Goal: Task Accomplishment & Management: Contribute content

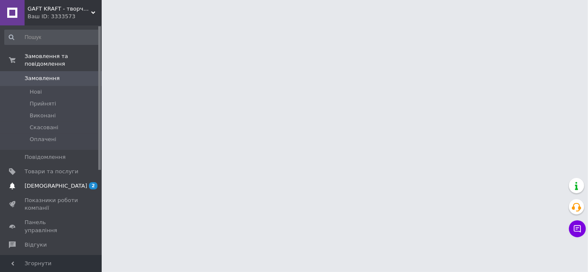
click at [48, 182] on span "[DEMOGRAPHIC_DATA]" at bounding box center [56, 186] width 63 height 8
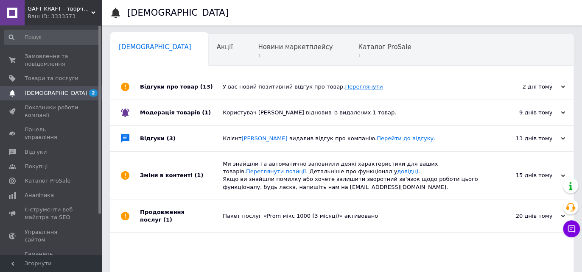
click at [350, 86] on link "Переглянути" at bounding box center [364, 87] width 38 height 6
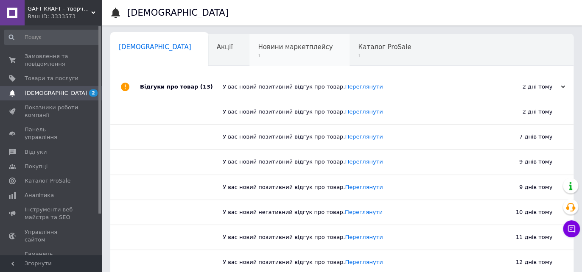
click at [258, 48] on span "Новини маркетплейсу" at bounding box center [295, 47] width 75 height 8
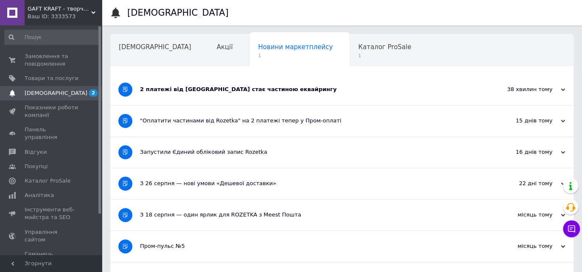
click at [262, 87] on div "2 платежі від [GEOGRAPHIC_DATA] стає частиною еквайрингу" at bounding box center [310, 90] width 340 height 8
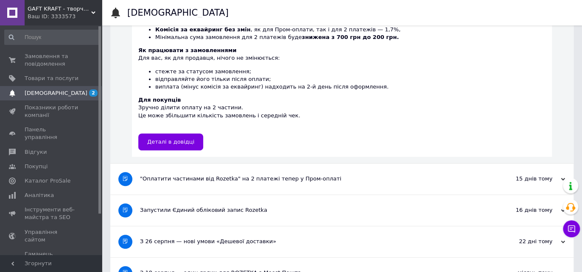
scroll to position [128, 0]
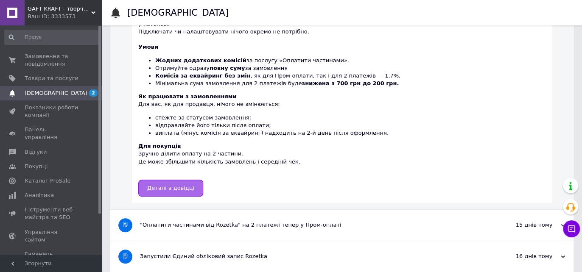
click at [181, 185] on span "Деталі в довідці" at bounding box center [170, 188] width 47 height 6
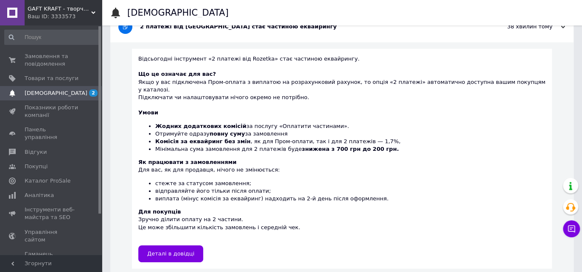
scroll to position [0, 0]
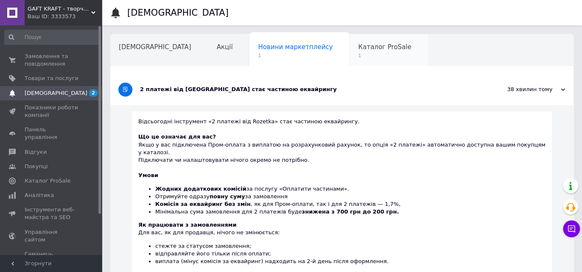
click at [358, 54] on span "1" at bounding box center [384, 56] width 53 height 6
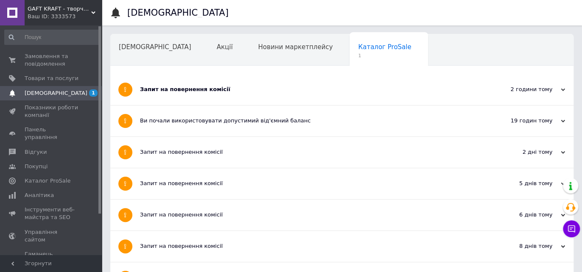
click at [196, 87] on div "Запит на повернення комісії" at bounding box center [310, 90] width 340 height 8
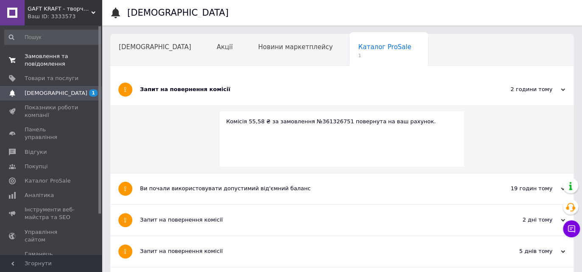
click at [44, 59] on span "Замовлення та повідомлення" at bounding box center [52, 60] width 54 height 15
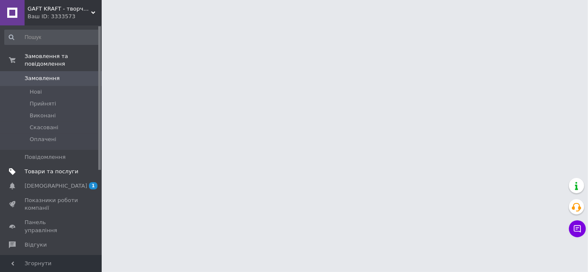
click at [59, 168] on span "Товари та послуги" at bounding box center [52, 172] width 54 height 8
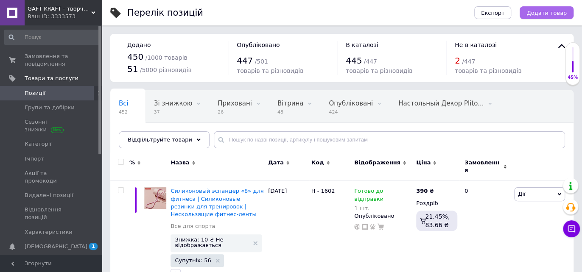
click at [548, 12] on span "Додати товар" at bounding box center [546, 13] width 40 height 6
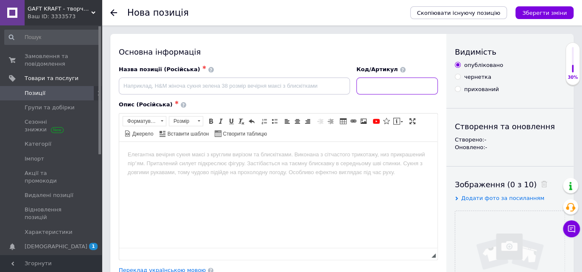
click at [392, 86] on input at bounding box center [396, 86] width 81 height 17
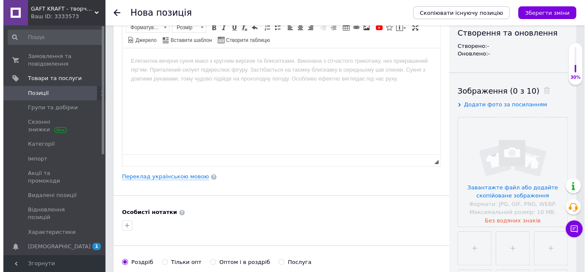
scroll to position [94, 0]
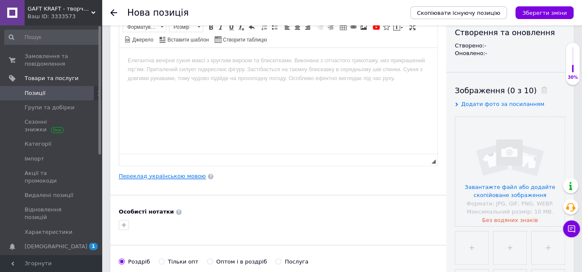
type input "Н - 1013"
click at [173, 175] on link "Переклад українською мовою" at bounding box center [162, 176] width 87 height 7
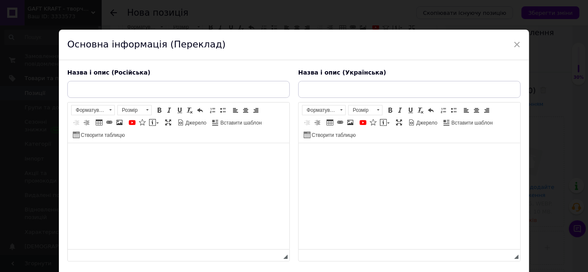
scroll to position [0, 0]
click at [162, 156] on body "Редактор, 8F01E6FE-8713-4E25-8A24-C6ECE1C750B3" at bounding box center [178, 156] width 205 height 9
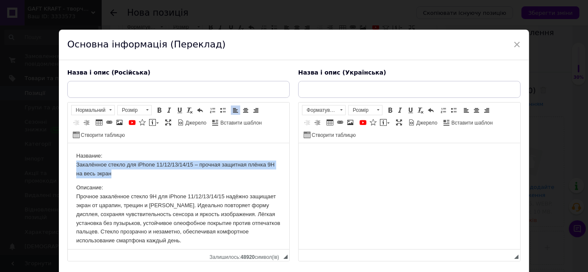
drag, startPoint x: 75, startPoint y: 163, endPoint x: 123, endPoint y: 175, distance: 49.8
click at [123, 175] on p "Название: Закалённое стекло для iPhone 11/12/13/14/15 – прочная защитная плёнка…" at bounding box center [178, 165] width 205 height 26
copy p "Закалённое стекло для iPhone 11/12/13/14/15 – прочная защитная плёнка 9H на вес…"
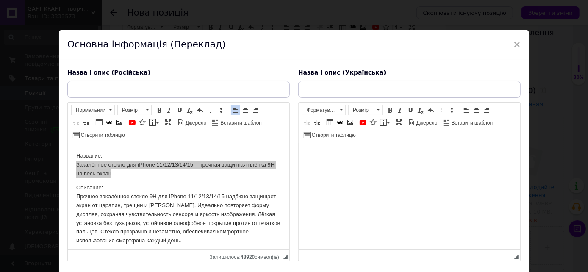
click at [77, 92] on input "text" at bounding box center [178, 89] width 223 height 17
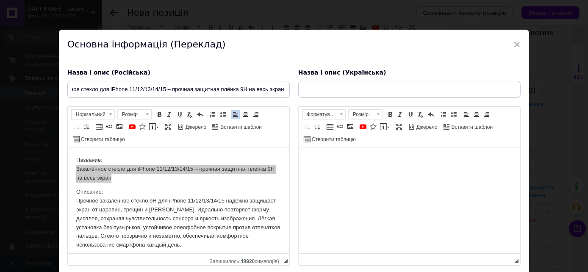
type input "Закалённое стекло для iPhone 11/12/13/14/15 – прочная защитная плёнка 9H на вес…"
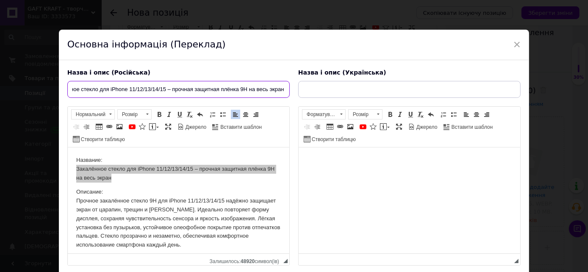
scroll to position [0, 0]
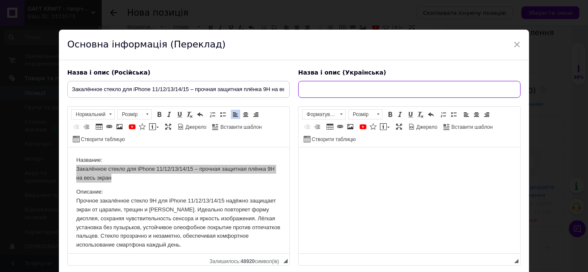
click at [319, 89] on input "text" at bounding box center [409, 89] width 223 height 17
paste input "Загартоване скло для iPhone 11/12/13/14/15 – міцна захисна плівка 9H на весь ек…"
type input "Загартоване скло для iPhone 11/12/13/14/15 – міцна захисна плівка 9H на весь ек…"
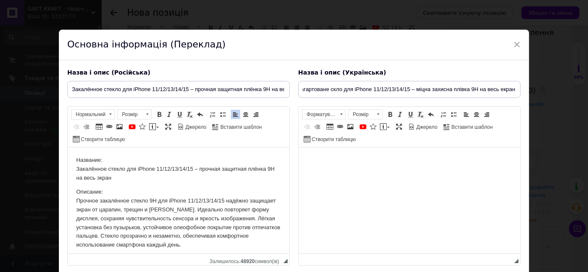
scroll to position [0, 0]
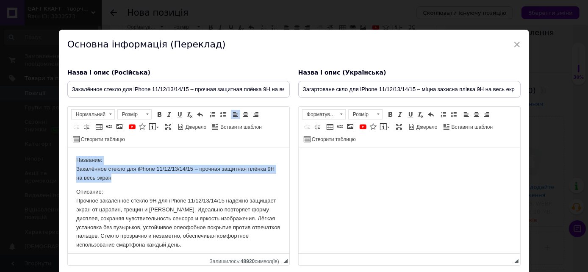
drag, startPoint x: 73, startPoint y: 154, endPoint x: 126, endPoint y: 178, distance: 58.2
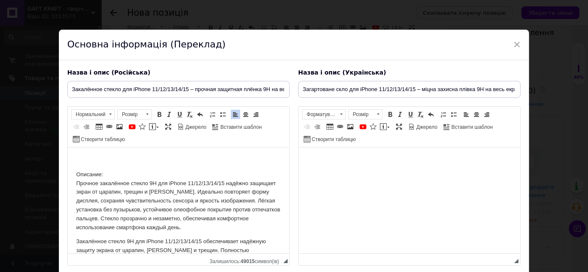
click at [76, 172] on p "Описание: Прочное закалённое стекло 9H для iPhone 11/12/13/14/15 надёжно защища…" at bounding box center [178, 201] width 205 height 62
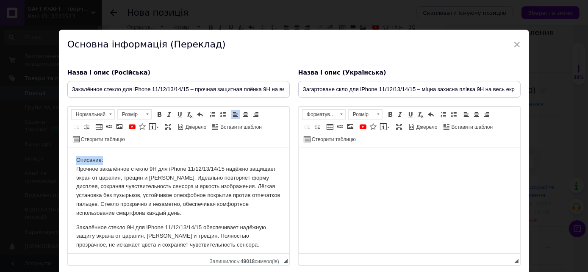
drag, startPoint x: 74, startPoint y: 157, endPoint x: 109, endPoint y: 159, distance: 35.7
click at [109, 159] on html "Описание: Прочное закалённое стекло 9H для iPhone 11/12/13/14/15 надёжно защища…" at bounding box center [178, 275] width 222 height 255
click at [159, 111] on span at bounding box center [159, 114] width 7 height 7
click at [116, 160] on p "Описание: Прочное закалённое стекло 9H для iPhone 11/12/13/14/15 надёжно защища…" at bounding box center [178, 187] width 205 height 62
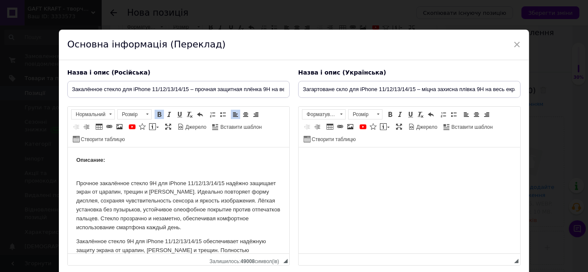
click at [197, 191] on p "​​​​​​​ Прочное закалённое стекло 9H для iPhone 11/12/13/14/15 надёжно защищает…" at bounding box center [178, 201] width 205 height 62
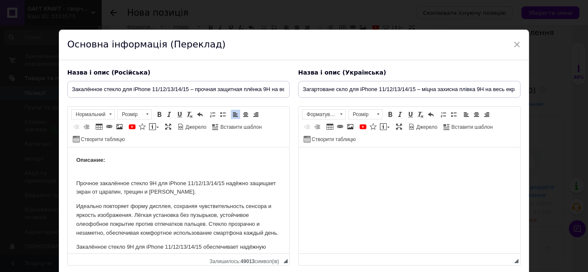
click at [134, 213] on p "Идеально повторяет форму дисплея, сохраняя чувствительность сенсора и яркость и…" at bounding box center [178, 219] width 205 height 35
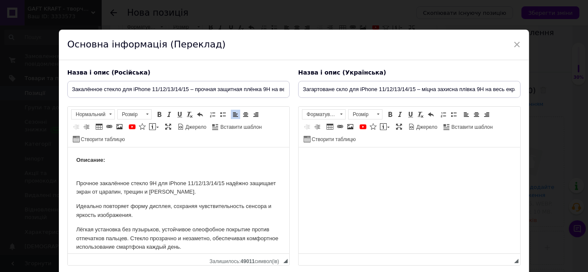
click at [129, 238] on p "Лёгкая установка без пузырьков, устойчивое олеофобное покрытие против отпечатко…" at bounding box center [178, 239] width 205 height 26
click at [130, 237] on p "Лёгкая установка без пузырьков, устойчивое олеофобное покрытие против отпечатко…" at bounding box center [178, 239] width 205 height 26
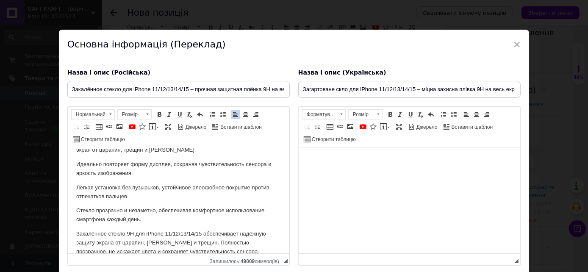
scroll to position [96, 0]
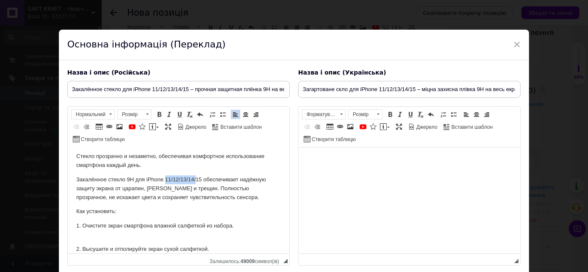
drag, startPoint x: 166, startPoint y: 178, endPoint x: 198, endPoint y: 178, distance: 32.6
click at [197, 178] on p "Закалённое стекло 9H для iPhone 11/12/13/14/15 обеспечивает надёжную защиту экр…" at bounding box center [178, 189] width 205 height 26
click at [154, 188] on p "Закалённое стекло 9H для iPhone обеспечивает надёжную защиту экрана от царапин,…" at bounding box center [178, 189] width 205 height 26
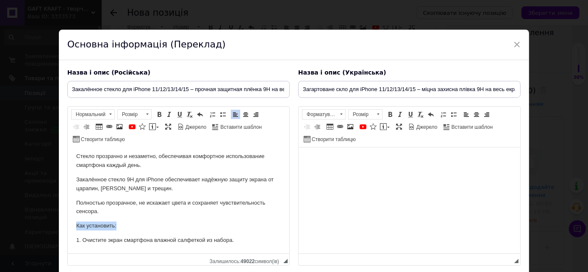
drag, startPoint x: 75, startPoint y: 224, endPoint x: 120, endPoint y: 226, distance: 45.4
click at [120, 226] on html "Описание: Прочное закалённое стекло 9H для iPhone 11/12/13/14/15 надёжно защища…" at bounding box center [178, 210] width 222 height 318
click at [161, 114] on span at bounding box center [159, 114] width 7 height 7
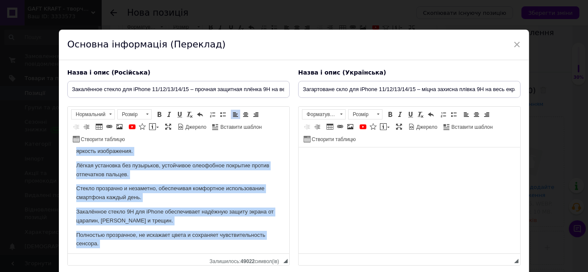
scroll to position [91, 0]
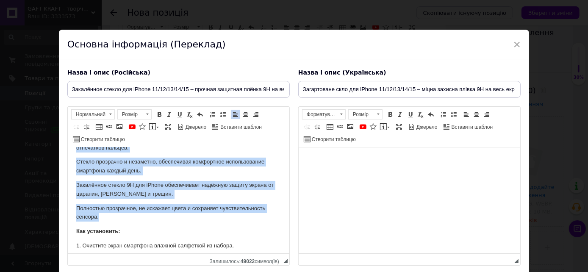
drag, startPoint x: 75, startPoint y: 176, endPoint x: 135, endPoint y: 218, distance: 73.3
click at [135, 218] on html "Описание: Прочное закалённое стекло 9H для iPhone 11/12/13/14/15 надёжно защища…" at bounding box center [178, 216] width 222 height 318
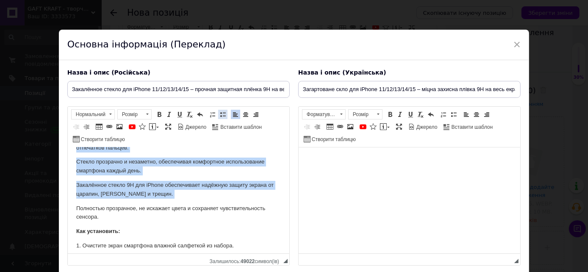
click at [220, 111] on span at bounding box center [223, 114] width 7 height 7
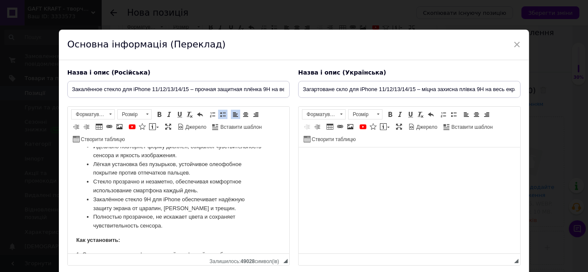
click at [227, 217] on li "Полностью прозрачное, не искажает цвета и сохраняет чувствительность сенсора." at bounding box center [178, 222] width 171 height 18
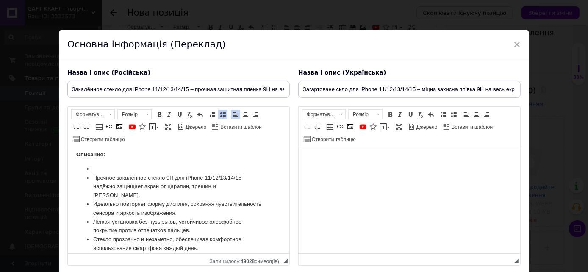
scroll to position [0, 0]
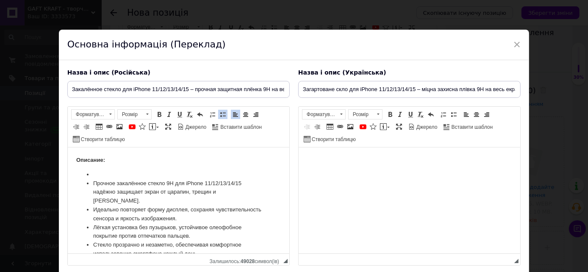
click at [93, 176] on li "Редактор, 8F01E6FE-8713-4E25-8A24-C6ECE1C750B3" at bounding box center [178, 174] width 171 height 9
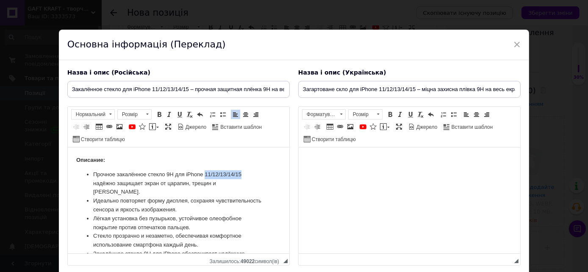
drag, startPoint x: 204, startPoint y: 173, endPoint x: 240, endPoint y: 172, distance: 35.7
click at [240, 172] on li "Прочное закалённое стекло 9H для iPhone 11/12/13/14/15 надёжно защищает экран о…" at bounding box center [178, 183] width 171 height 26
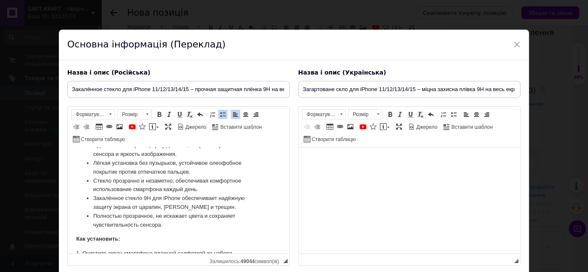
scroll to position [47, 0]
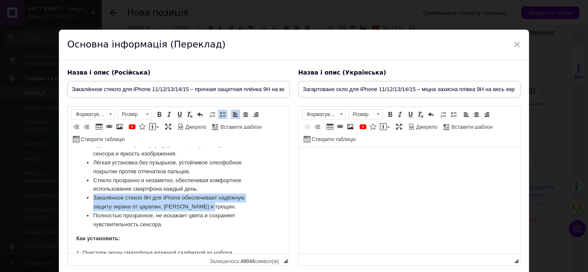
drag, startPoint x: 93, startPoint y: 199, endPoint x: 216, endPoint y: 205, distance: 123.1
click at [216, 205] on li "Закалённое стекло 9H для iPhone обеспечивает надёжную защиту экрана от царапин,…" at bounding box center [178, 203] width 171 height 18
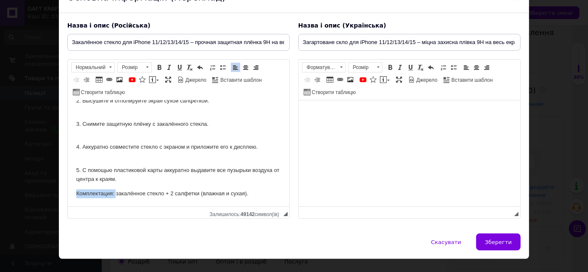
drag, startPoint x: 73, startPoint y: 192, endPoint x: 115, endPoint y: 192, distance: 42.0
click at [115, 192] on html "Описание: Прочное закалённое стекло 9H для iPhone надёжно защищает экран от цар…" at bounding box center [178, 75] width 222 height 264
click at [158, 66] on span at bounding box center [159, 67] width 7 height 7
click at [262, 190] on p "Комплектация: закалённое стекло + 2 салфетки (влажная и сухая)." at bounding box center [178, 194] width 205 height 9
click at [118, 194] on p "Комплектация: закалённое стекло + 2 салфетки (влажная и сухая)." at bounding box center [178, 194] width 205 height 9
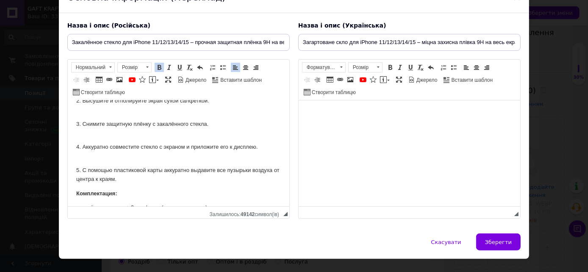
scroll to position [162, 0]
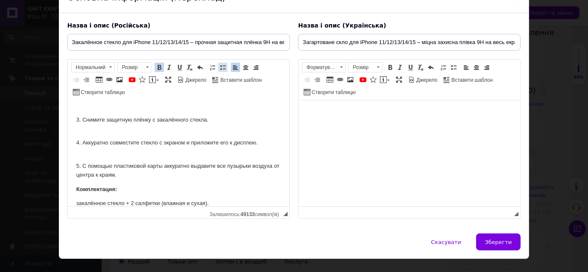
click at [220, 67] on span at bounding box center [223, 67] width 7 height 7
click at [225, 184] on body "Описание: Прочное закалённое стекло 9H для iPhone надёжно защищает экран от цар…" at bounding box center [178, 77] width 205 height 261
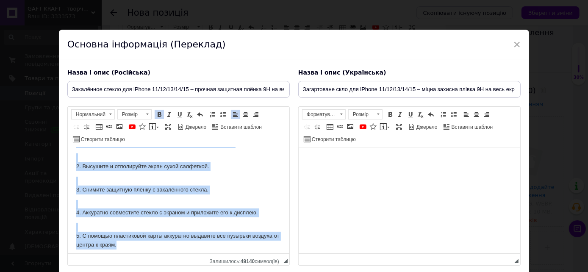
scroll to position [172, 0]
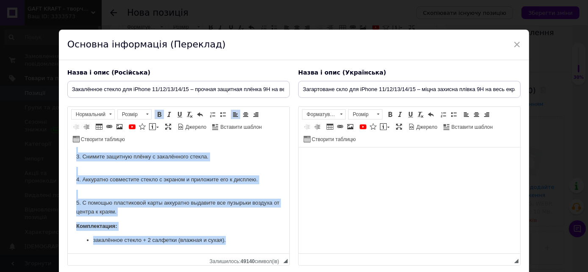
drag, startPoint x: 73, startPoint y: 157, endPoint x: 268, endPoint y: 252, distance: 217.3
click at [268, 252] on html "Описание: Прочное закалённое стекло 9H для iPhone надёжно защищает экран от цар…" at bounding box center [178, 114] width 222 height 278
copy body "Loremips: Dolorsi ametconsec adipis 7E sed dOeius tempori utlabore etdol ma ali…"
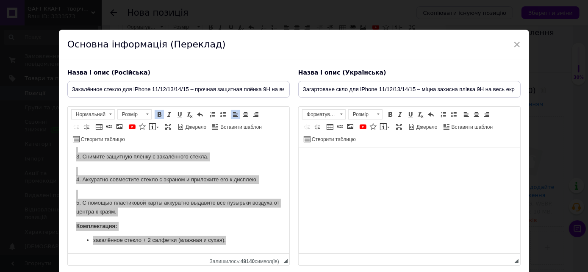
click at [342, 171] on html at bounding box center [409, 161] width 222 height 26
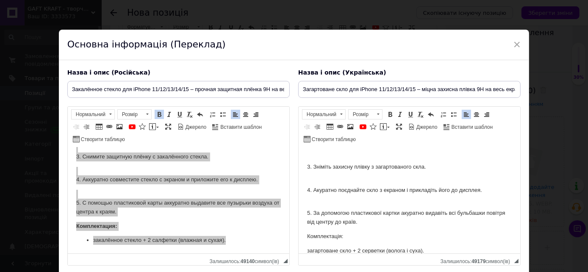
scroll to position [0, 0]
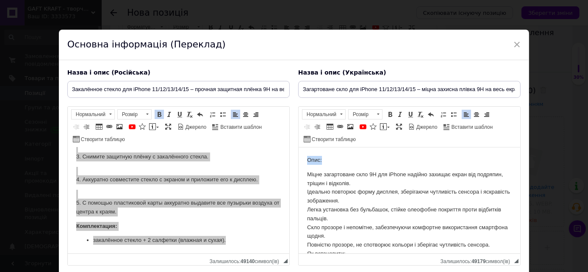
drag, startPoint x: 301, startPoint y: 156, endPoint x: 325, endPoint y: 159, distance: 24.8
click at [388, 114] on span at bounding box center [390, 114] width 7 height 7
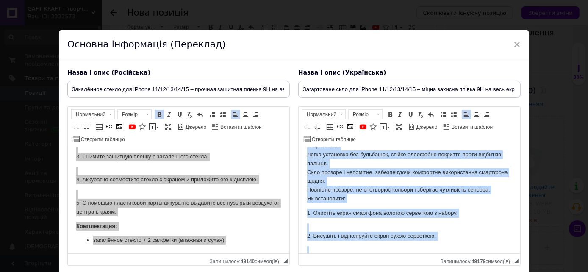
scroll to position [67, 0]
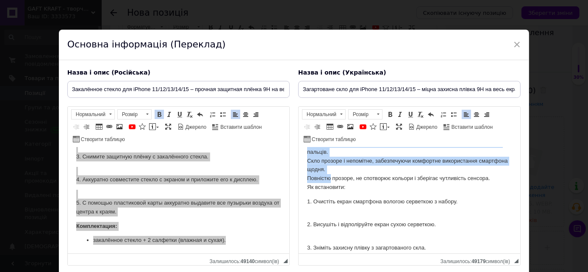
drag, startPoint x: 306, startPoint y: 173, endPoint x: 329, endPoint y: 178, distance: 23.9
click at [329, 178] on html "Опис: Міцне загартоване скло 9H для iPhone надійно захищає екран від подряпин, …" at bounding box center [409, 213] width 222 height 264
click at [451, 114] on span at bounding box center [454, 114] width 7 height 7
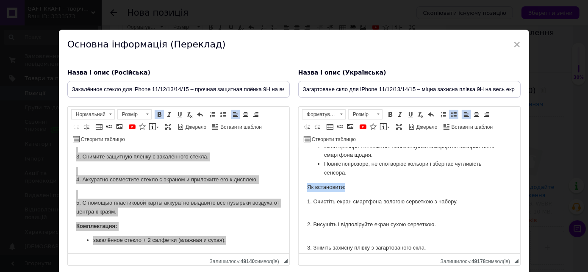
drag, startPoint x: 307, startPoint y: 182, endPoint x: 354, endPoint y: 182, distance: 47.5
click at [353, 185] on body "Опис: Міцне загартоване скло 9H для iPhone надійно захищає екран від подряпин, …" at bounding box center [409, 205] width 205 height 261
click at [387, 111] on span at bounding box center [390, 114] width 7 height 7
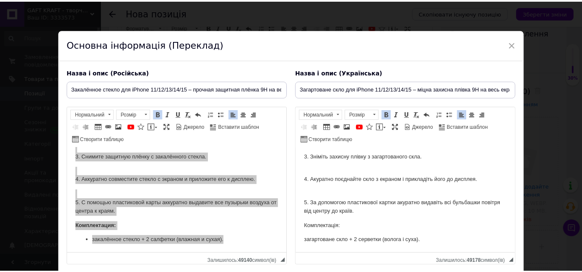
scroll to position [47, 0]
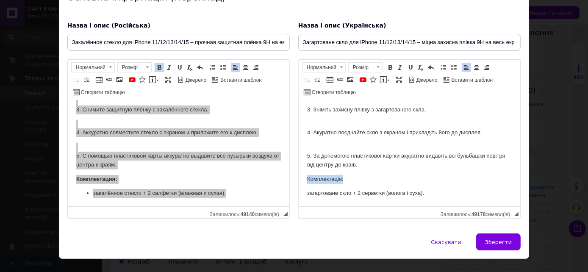
drag, startPoint x: 306, startPoint y: 180, endPoint x: 352, endPoint y: 175, distance: 46.9
click at [350, 180] on html "Опис: Міцне загартоване скло 9H для iPhone надійно захищає екран від подряпин, …" at bounding box center [409, 67] width 222 height 278
drag, startPoint x: 386, startPoint y: 65, endPoint x: 380, endPoint y: 98, distance: 33.7
click at [387, 66] on span at bounding box center [390, 67] width 7 height 7
drag, startPoint x: 302, startPoint y: 192, endPoint x: 342, endPoint y: 193, distance: 39.4
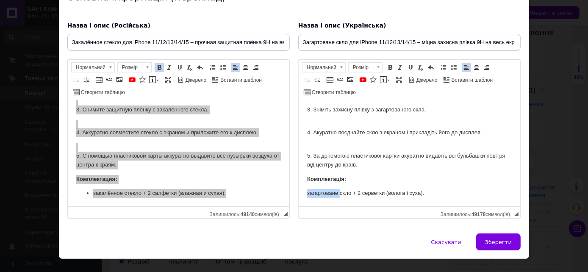
click at [339, 194] on html "Опис: Міцне загартоване скло 9H для iPhone надійно захищає екран від подряпин, …" at bounding box center [409, 67] width 222 height 278
click at [453, 66] on span at bounding box center [454, 67] width 7 height 7
click at [488, 241] on span "Зберегти" at bounding box center [498, 242] width 27 height 6
type input "Закалённое стекло для iPhone 11/12/13/14/15 – прочная защитная плёнка 9H на вес…"
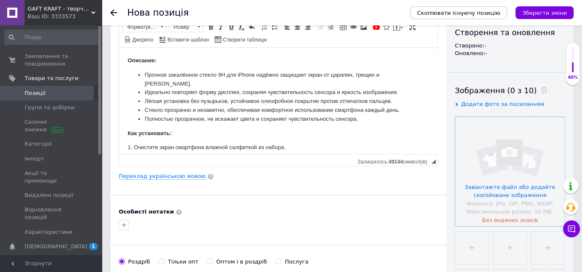
click at [523, 159] on input "file" at bounding box center [509, 171] width 109 height 109
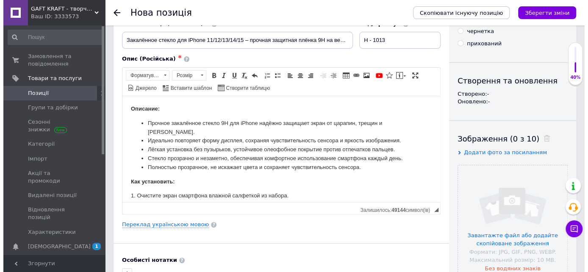
scroll to position [0, 0]
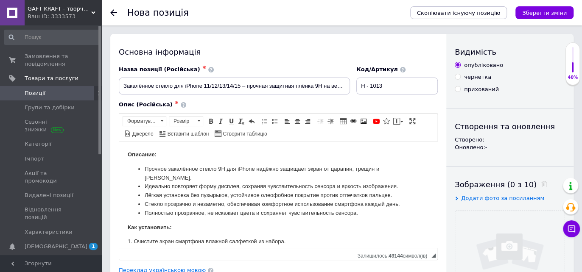
click at [191, 268] on link "Переклад українською мовою" at bounding box center [162, 270] width 87 height 7
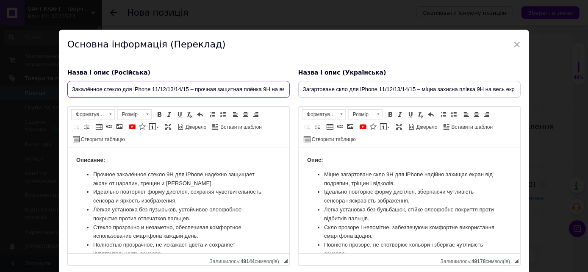
click at [72, 88] on input "Закалённое стекло для iPhone 11/12/13/14/15 – прочная защитная плёнка 9H на вес…" at bounding box center [178, 89] width 223 height 17
drag, startPoint x: 188, startPoint y: 89, endPoint x: 207, endPoint y: 89, distance: 18.7
click at [207, 89] on input "Защитное стекло для Закалённое стекло для iPhone 11/12/13/14/15 – прочная защит…" at bounding box center [178, 89] width 223 height 17
click at [126, 89] on input "Защитное стекло для Закалённое стекло для iPhone 11/12/13/14/15 – прочная защит…" at bounding box center [178, 89] width 223 height 17
paste input "iP"
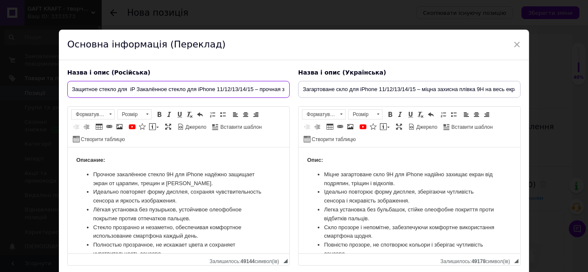
drag, startPoint x: 258, startPoint y: 89, endPoint x: 252, endPoint y: 90, distance: 6.4
click at [252, 90] on input "Защитное стекло для iP Закалённое стекло для iPhone 11/12/13/14/15 – прочная за…" at bounding box center [178, 89] width 223 height 17
drag, startPoint x: 273, startPoint y: 92, endPoint x: 288, endPoint y: 91, distance: 14.5
click at [288, 91] on input "Защитное стекло для iP Закалённое стекло для iPhone 11/12/13/14/15прочная защит…" at bounding box center [178, 89] width 223 height 17
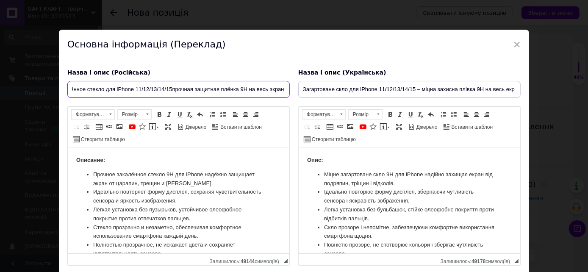
drag, startPoint x: 171, startPoint y: 89, endPoint x: 192, endPoint y: 89, distance: 20.8
click at [192, 89] on input "Защитное стекло для iP Закалённое стекло для iPhone 11/12/13/14/15прочная защит…" at bounding box center [178, 89] width 223 height 17
drag, startPoint x: 104, startPoint y: 89, endPoint x: 64, endPoint y: 88, distance: 40.3
click at [63, 88] on div "Назва і опис (Російська) Защитное стекло для iP Закалённое стекло для iPhone 11…" at bounding box center [178, 167] width 231 height 206
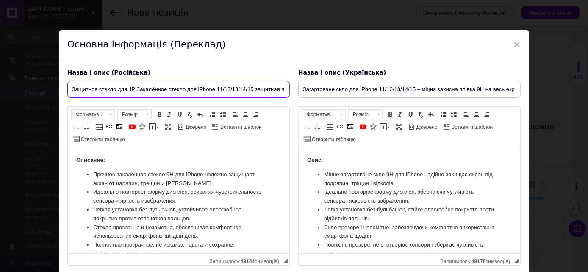
click at [135, 89] on input "Защитное стекло для iP Закалённое стекло для iPhone 11/12/13/14/15 защитная плё…" at bounding box center [178, 89] width 223 height 17
paste input "iPhone"
click at [268, 89] on input "Защитное стекло для iPhone | Закалённое стекло для iPhone 11/12/13/14/15 защитн…" at bounding box center [178, 89] width 223 height 17
click at [275, 89] on input "Защитное стекло для iPhone | Закалённое стекло для iPhone 11/12/13/14/15 | защи…" at bounding box center [178, 89] width 223 height 17
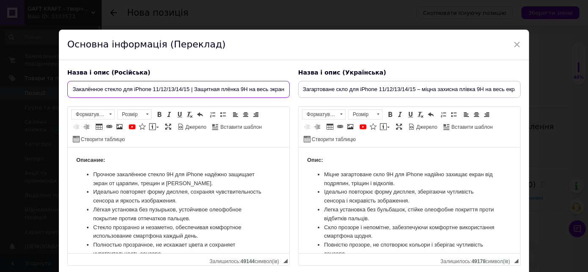
drag, startPoint x: 266, startPoint y: 86, endPoint x: 295, endPoint y: 90, distance: 29.6
click at [295, 90] on div "Назва і опис (Російська) Защитное стекло для iPhone | Закалённое стекло для iPh…" at bounding box center [294, 167] width 462 height 206
drag, startPoint x: 87, startPoint y: 89, endPoint x: 57, endPoint y: 89, distance: 29.7
click at [57, 89] on div "× Основна інформація (Переклад) Назва і опис (Російська) Защитное стекло для iP…" at bounding box center [294, 136] width 588 height 272
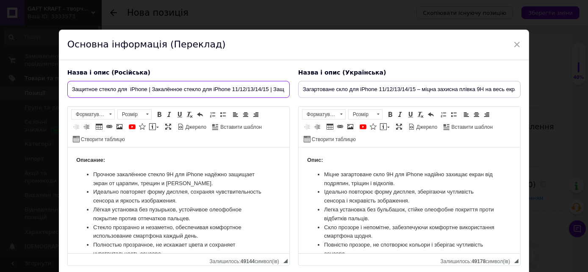
click at [70, 87] on input "Защитное стекло для iPhone | Закалённое стекло для iPhone 11/12/13/14/15 | Защи…" at bounding box center [178, 89] width 223 height 17
drag, startPoint x: 70, startPoint y: 87, endPoint x: 289, endPoint y: 95, distance: 219.8
click at [289, 95] on div "Назва і опис (Російська) Защитное стекло для iPhone | Закалённое стекло для iPh…" at bounding box center [178, 167] width 231 height 206
type input "Защитное стекло для iPhone | Закалённое стекло для iPhone 11/12/13/14/15 | Защи…"
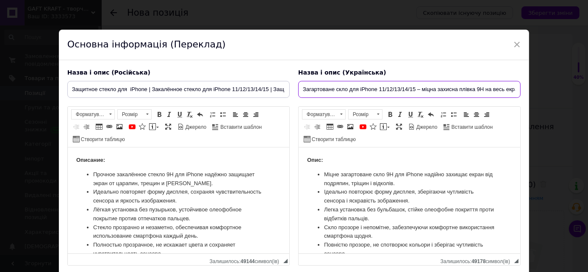
scroll to position [0, 6]
drag, startPoint x: 302, startPoint y: 87, endPoint x: 538, endPoint y: 98, distance: 235.5
click at [538, 98] on div "× Основна інформація (Переклад) Назва і опис (Російська) Защитное стекло для iP…" at bounding box center [294, 136] width 588 height 272
paste input "Захисне скло для iPhone | Загартоване скло для iPhone 11/12/13/14/15 | Захисна …"
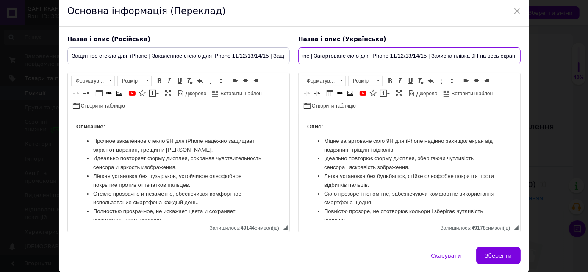
scroll to position [62, 0]
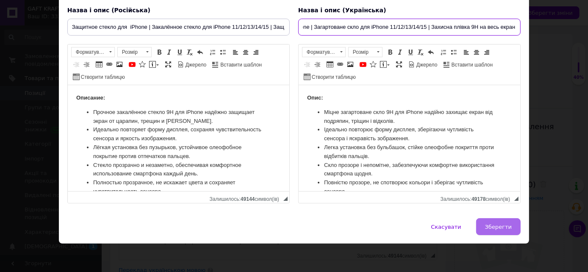
type input "Захисне скло для iPhone | Загартоване скло для iPhone 11/12/13/14/15 | Захисна …"
click at [505, 226] on span "Зберегти" at bounding box center [498, 227] width 27 height 6
type input "Защитное стекло для iPhone | Закалённое стекло для iPhone 11/12/13/14/15 | Защи…"
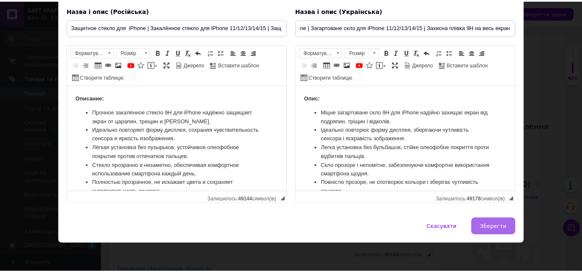
scroll to position [0, 0]
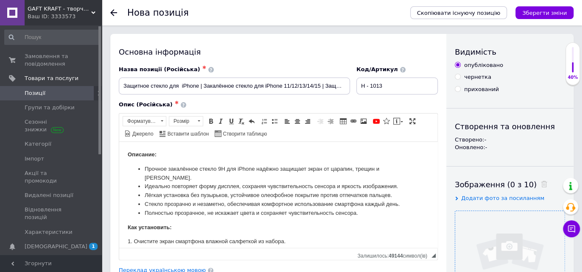
click at [510, 247] on input "file" at bounding box center [509, 265] width 109 height 109
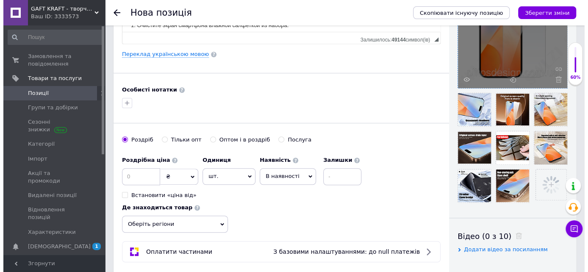
scroll to position [235, 0]
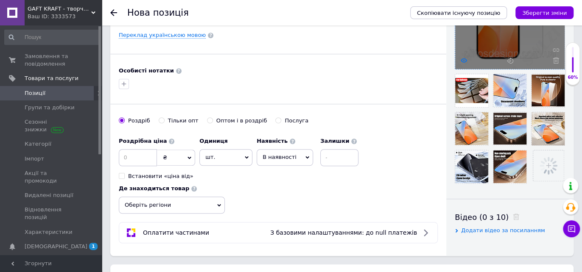
click at [463, 60] on icon at bounding box center [463, 60] width 6 height 6
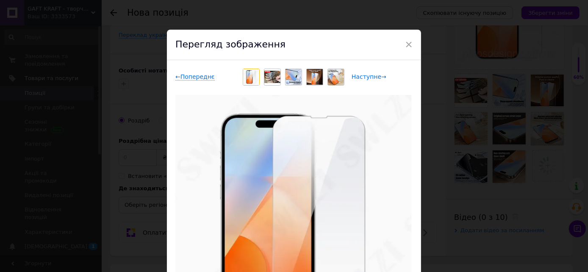
click at [369, 78] on span "Наступне →" at bounding box center [369, 76] width 35 height 7
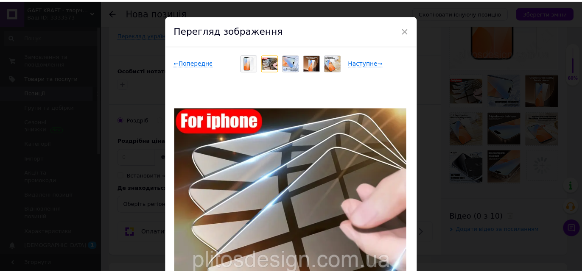
scroll to position [0, 0]
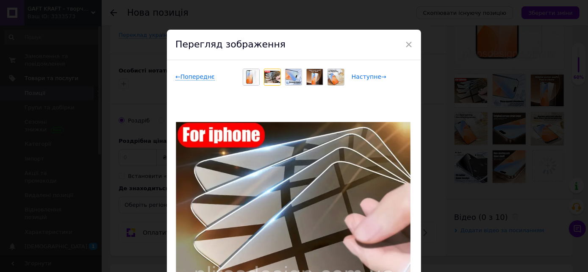
click at [365, 78] on span "Наступне →" at bounding box center [369, 76] width 35 height 7
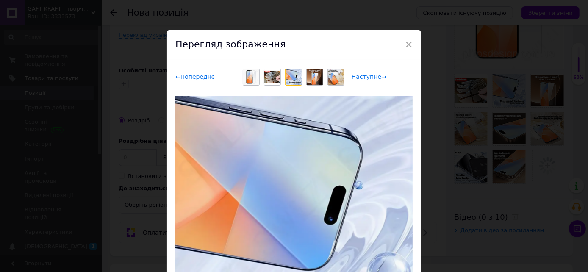
click at [372, 76] on span "Наступне →" at bounding box center [369, 76] width 35 height 7
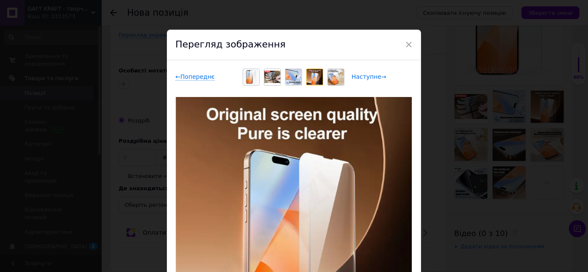
click at [372, 76] on span "Наступне →" at bounding box center [369, 76] width 35 height 7
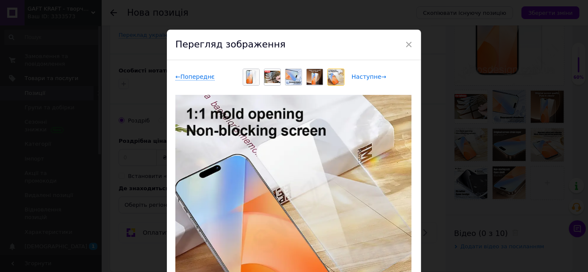
click at [372, 76] on span "Наступне →" at bounding box center [369, 76] width 35 height 7
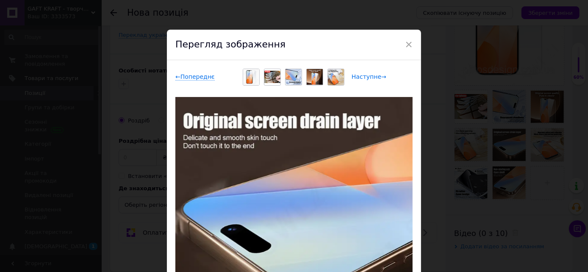
click at [372, 76] on span "Наступне →" at bounding box center [369, 76] width 35 height 7
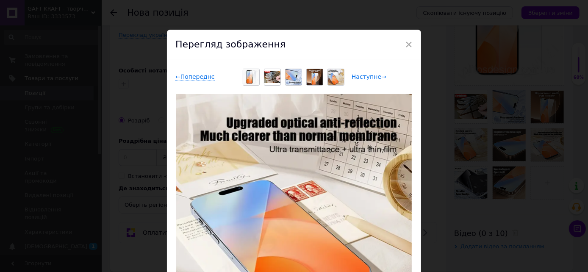
click at [372, 76] on span "Наступне →" at bounding box center [369, 76] width 35 height 7
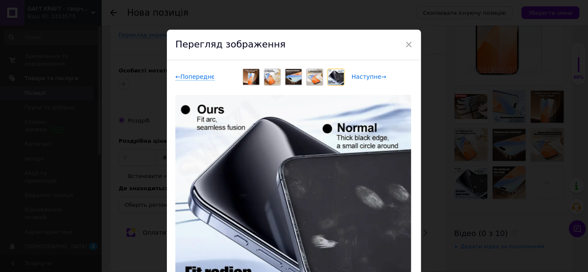
click at [372, 76] on span "Наступне →" at bounding box center [369, 76] width 35 height 7
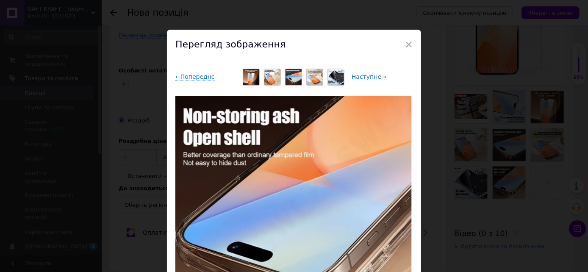
click at [372, 76] on span "Наступне →" at bounding box center [369, 76] width 35 height 7
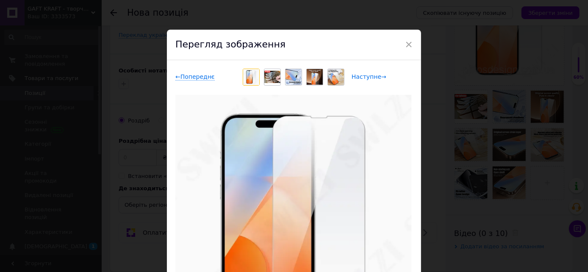
click at [372, 76] on span "Наступне →" at bounding box center [369, 76] width 35 height 7
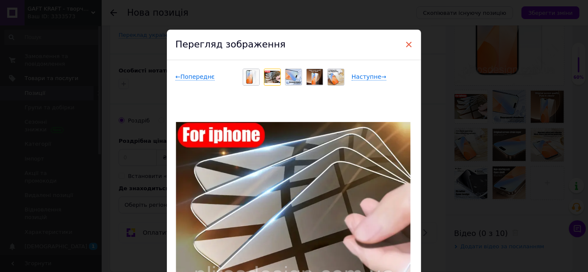
click at [406, 42] on span "×" at bounding box center [409, 44] width 8 height 14
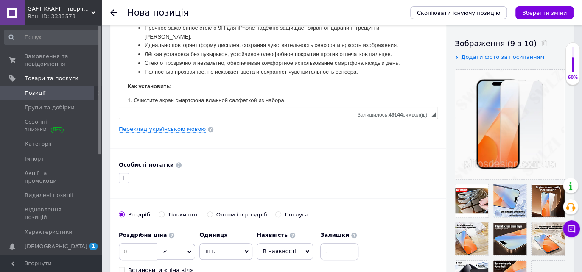
scroll to position [188, 0]
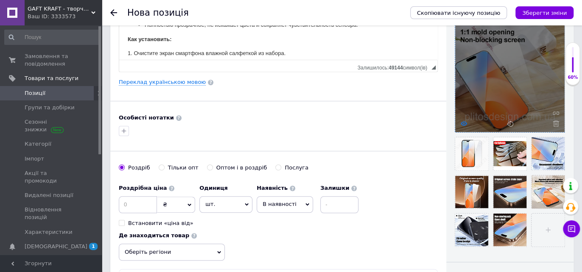
click at [462, 124] on use at bounding box center [463, 123] width 6 height 4
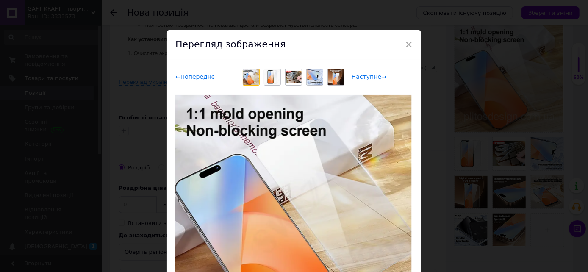
click at [373, 76] on span "Наступне →" at bounding box center [369, 76] width 35 height 7
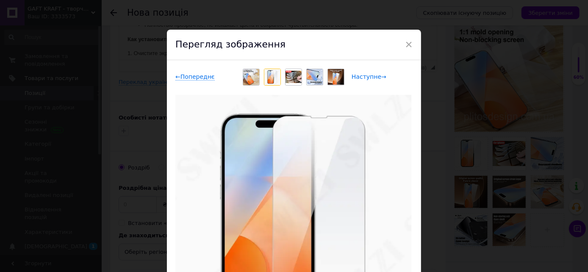
click at [373, 76] on span "Наступне →" at bounding box center [369, 76] width 35 height 7
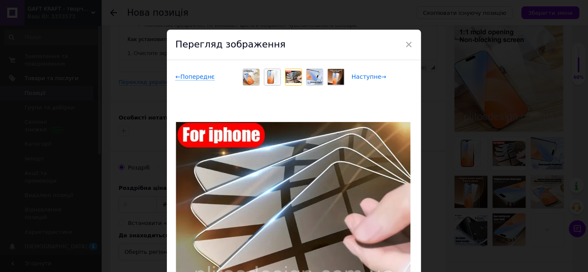
click at [373, 76] on span "Наступне →" at bounding box center [369, 76] width 35 height 7
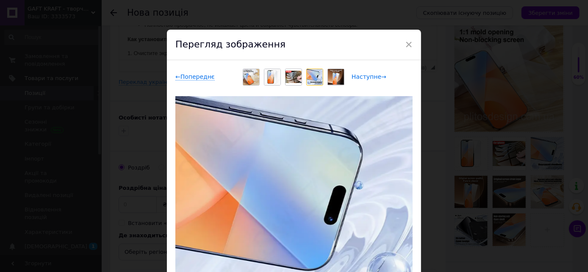
click at [373, 76] on span "Наступне →" at bounding box center [369, 76] width 35 height 7
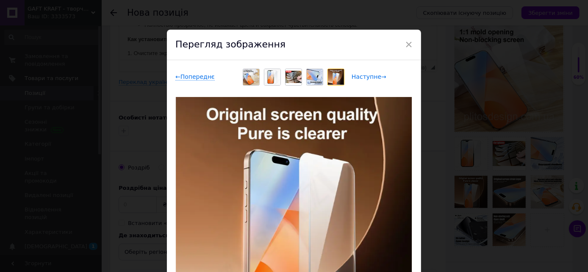
click at [373, 76] on span "Наступне →" at bounding box center [369, 76] width 35 height 7
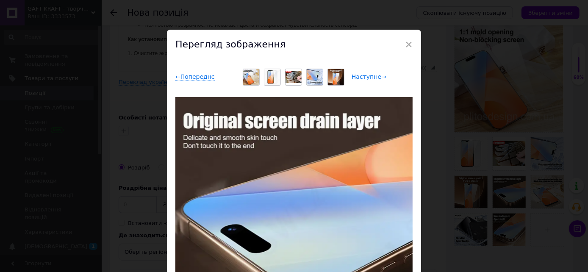
click at [373, 76] on span "Наступне →" at bounding box center [369, 76] width 35 height 7
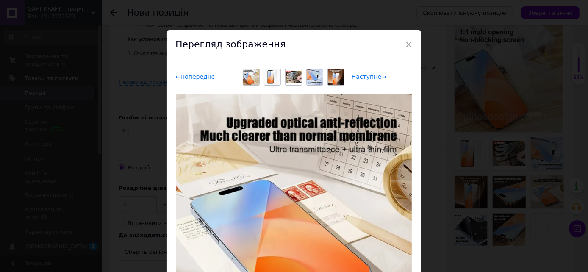
click at [373, 76] on span "Наступне →" at bounding box center [369, 76] width 35 height 7
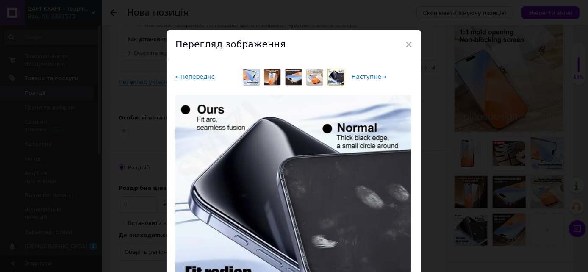
click at [373, 76] on span "Наступне →" at bounding box center [369, 76] width 35 height 7
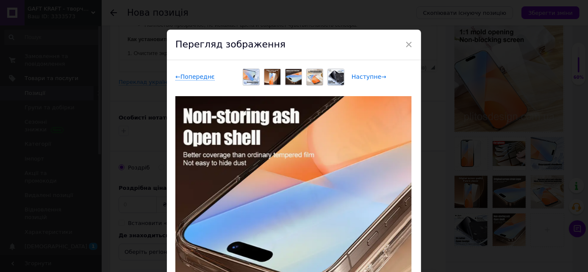
click at [373, 76] on span "Наступне →" at bounding box center [369, 76] width 35 height 7
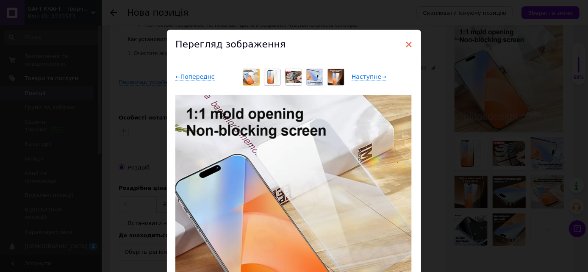
click at [408, 43] on span "×" at bounding box center [409, 44] width 8 height 14
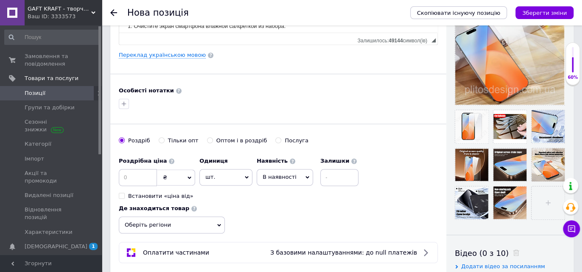
scroll to position [235, 0]
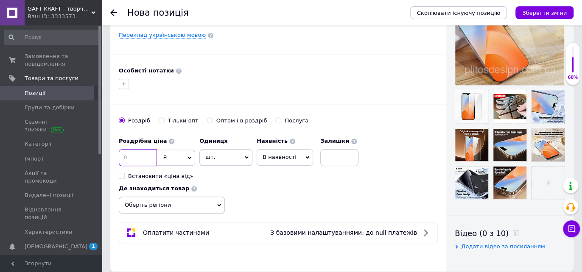
click at [139, 159] on input at bounding box center [138, 157] width 38 height 17
type input "150"
click at [305, 156] on icon at bounding box center [307, 158] width 4 height 4
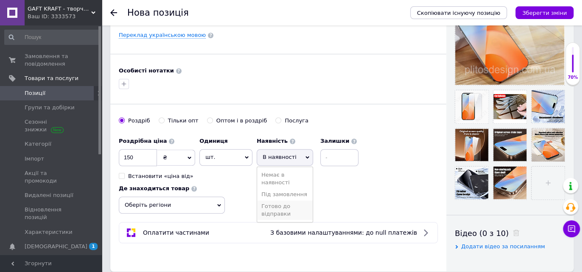
click at [275, 209] on li "Готово до відправки" at bounding box center [285, 211] width 56 height 20
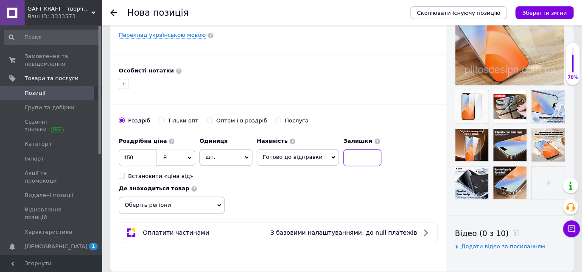
click at [348, 156] on input at bounding box center [362, 157] width 38 height 17
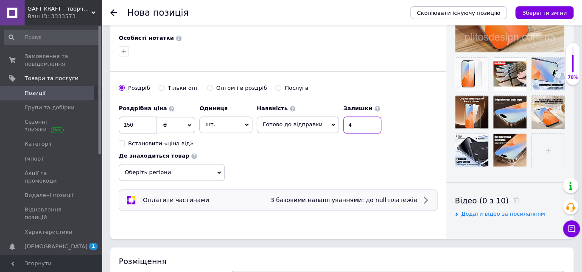
scroll to position [283, 0]
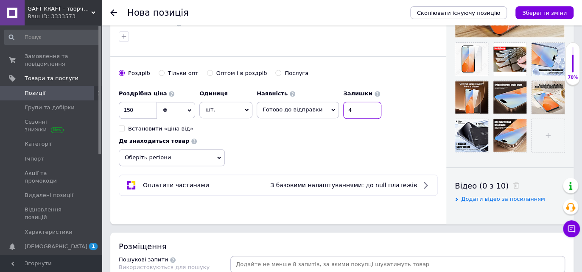
type input "4"
click at [217, 157] on icon at bounding box center [219, 158] width 4 height 4
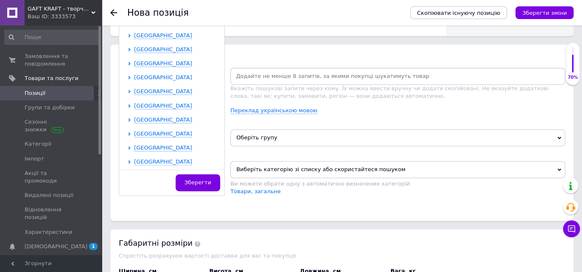
scroll to position [94, 0]
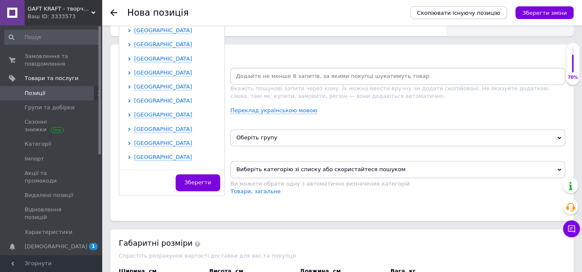
click at [159, 98] on span "[GEOGRAPHIC_DATA]" at bounding box center [163, 101] width 58 height 6
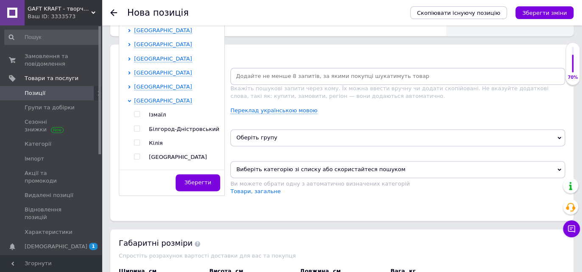
click at [137, 113] on input "checkbox" at bounding box center [137, 114] width 6 height 6
checkbox input "true"
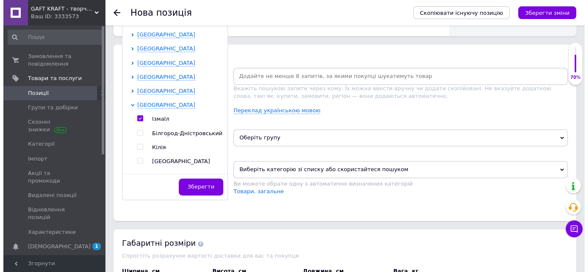
scroll to position [475, 0]
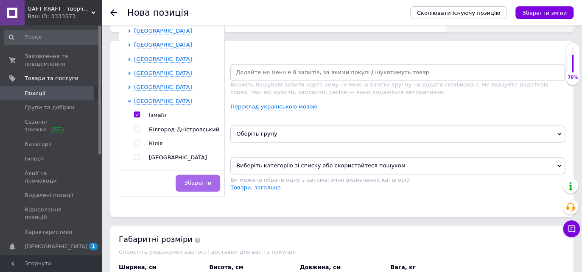
click at [203, 181] on span "Зберегти" at bounding box center [197, 183] width 27 height 6
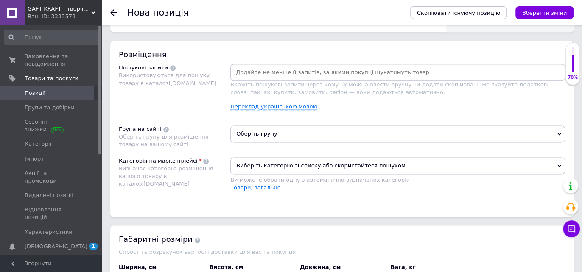
click at [276, 103] on link "Переклад українською мовою" at bounding box center [273, 106] width 87 height 7
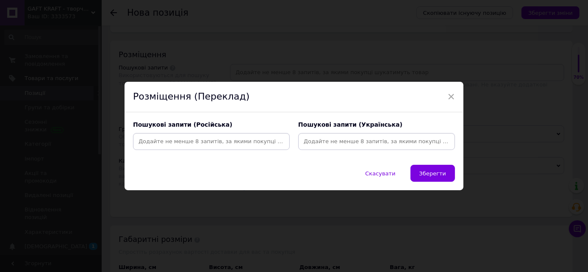
click at [245, 139] on input at bounding box center [211, 141] width 153 height 13
click at [231, 143] on input at bounding box center [211, 141] width 153 height 13
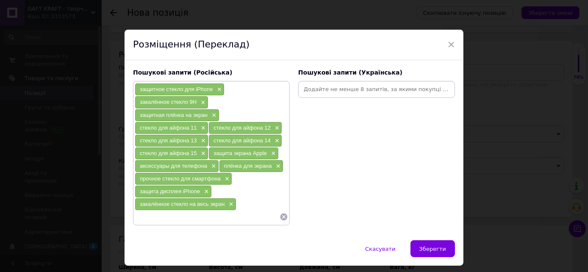
click at [368, 90] on input at bounding box center [376, 89] width 153 height 13
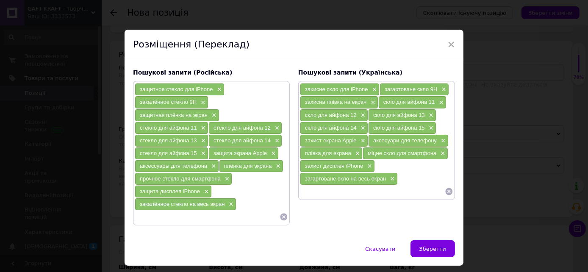
click at [195, 211] on input at bounding box center [207, 217] width 145 height 13
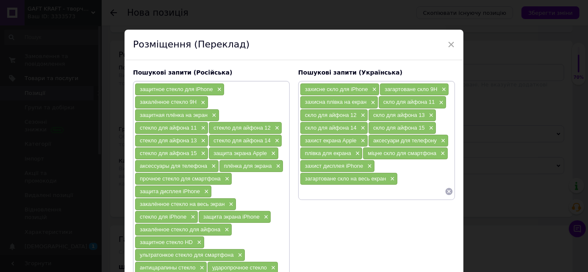
click at [312, 186] on input at bounding box center [372, 191] width 145 height 13
click at [352, 188] on input at bounding box center [372, 191] width 145 height 13
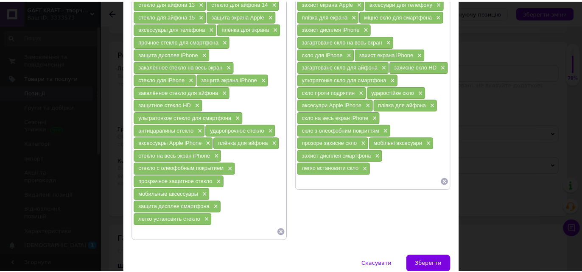
scroll to position [141, 0]
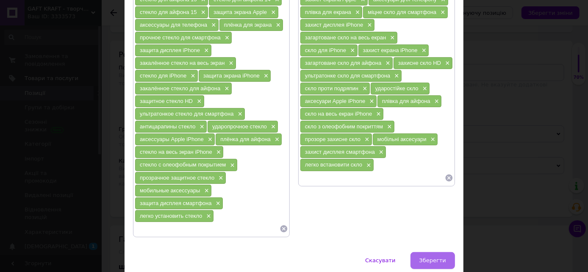
click at [435, 257] on span "Зберегти" at bounding box center [433, 260] width 27 height 6
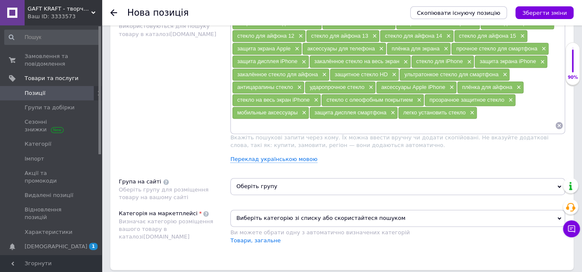
scroll to position [569, 0]
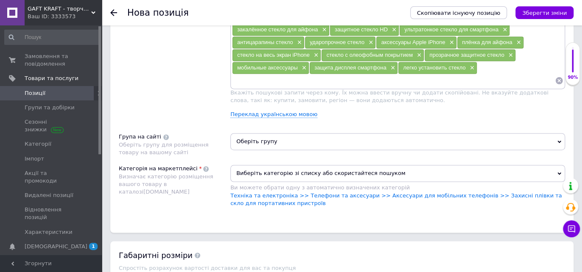
click at [260, 135] on span "Оберіть групу" at bounding box center [397, 141] width 334 height 17
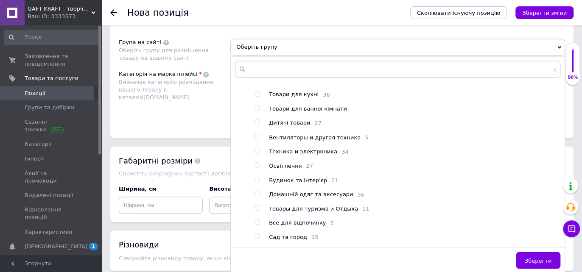
scroll to position [47, 0]
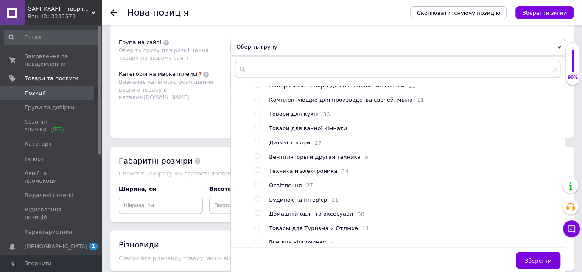
click at [256, 167] on input "radio" at bounding box center [257, 170] width 6 height 6
radio input "true"
click at [538, 257] on span "Зберегти" at bounding box center [537, 260] width 27 height 6
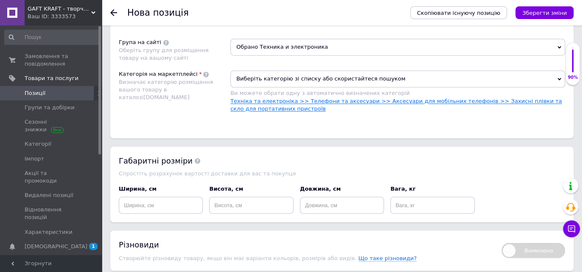
click at [306, 98] on link "Техніка та електроніка >> Телефони та аксесуари >> Аксесуари для мобільних теле…" at bounding box center [395, 105] width 331 height 14
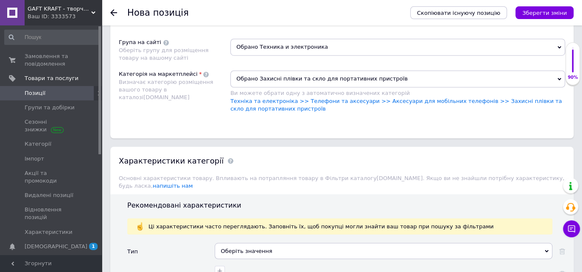
scroll to position [758, 0]
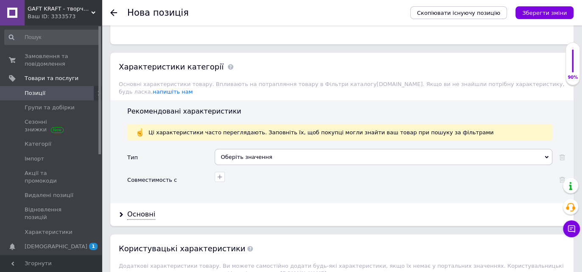
click at [249, 149] on div "Оберіть значення" at bounding box center [383, 157] width 337 height 16
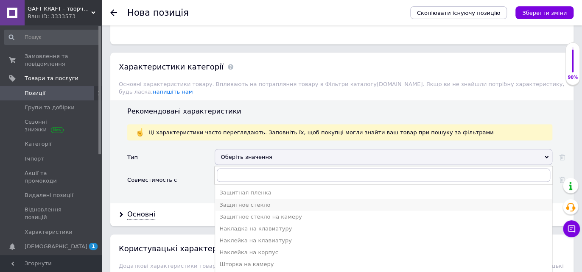
click at [256, 201] on div "Защитное стекло" at bounding box center [383, 205] width 328 height 8
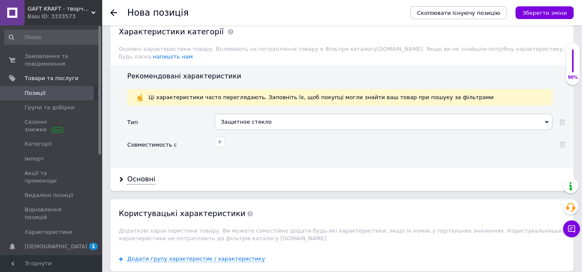
scroll to position [805, 0]
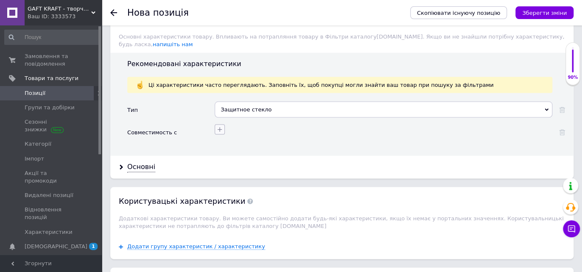
click at [221, 126] on icon "button" at bounding box center [219, 129] width 7 height 7
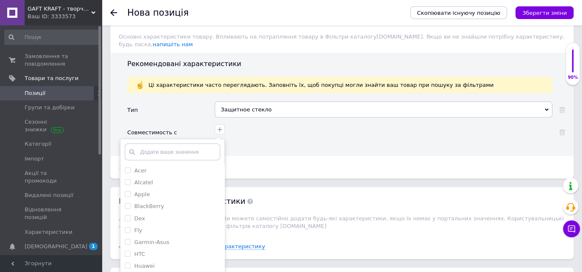
click at [181, 102] on div "Тип" at bounding box center [170, 113] width 87 height 22
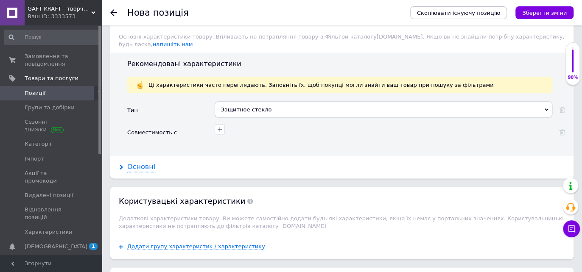
click at [134, 162] on div "Основні" at bounding box center [141, 167] width 28 height 10
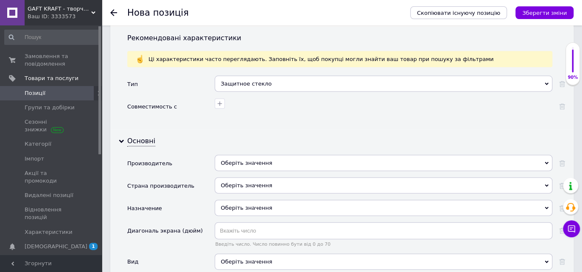
scroll to position [852, 0]
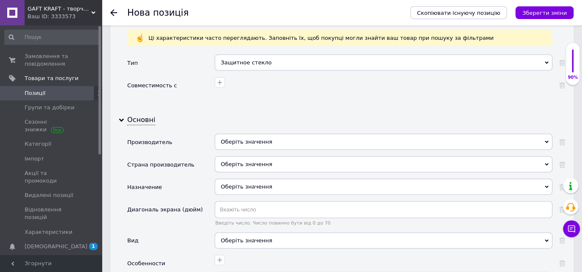
click at [246, 156] on div "Оберіть значення" at bounding box center [383, 164] width 337 height 16
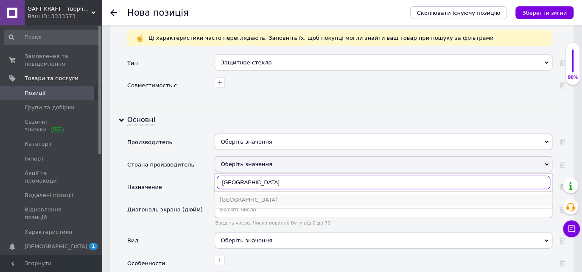
type input "[GEOGRAPHIC_DATA]"
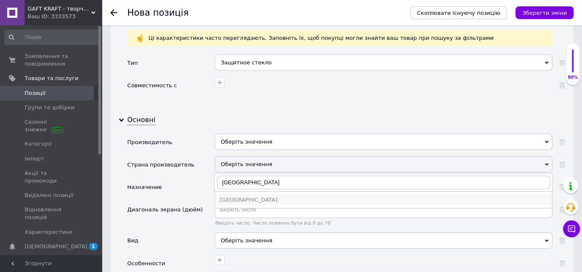
click at [252, 196] on div "[GEOGRAPHIC_DATA]" at bounding box center [383, 200] width 328 height 8
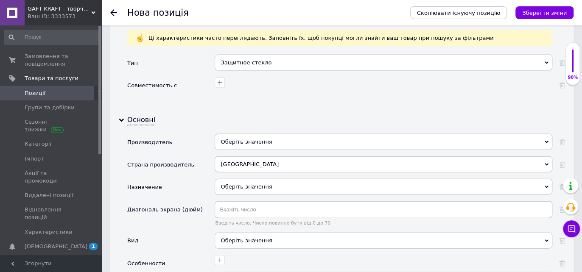
click at [241, 179] on div "Оберіть значення" at bounding box center [383, 187] width 337 height 16
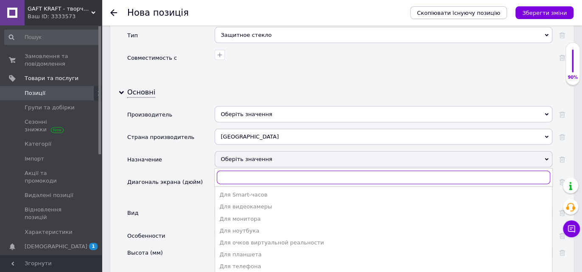
scroll to position [899, 0]
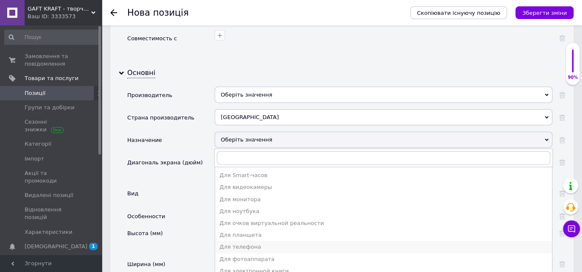
click at [226, 243] on div "Для телефона" at bounding box center [383, 247] width 328 height 8
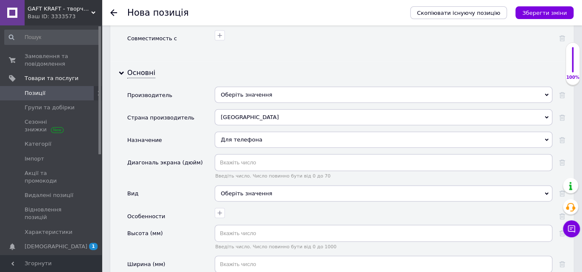
click at [243, 186] on div "Оберіть значення" at bounding box center [383, 194] width 337 height 16
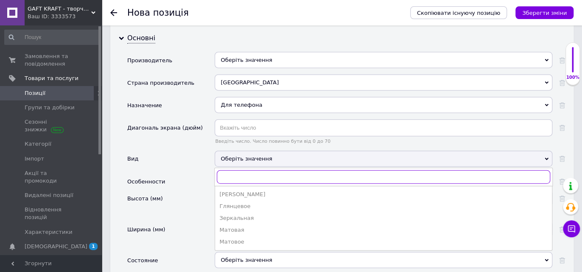
scroll to position [946, 0]
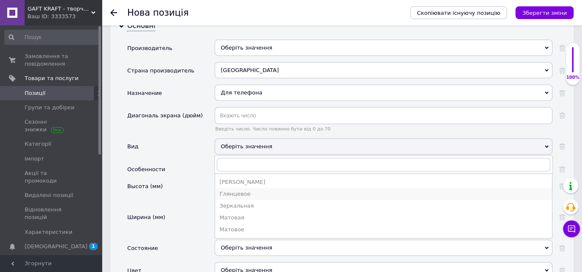
click at [248, 190] on div "Глянцевое" at bounding box center [383, 194] width 328 height 8
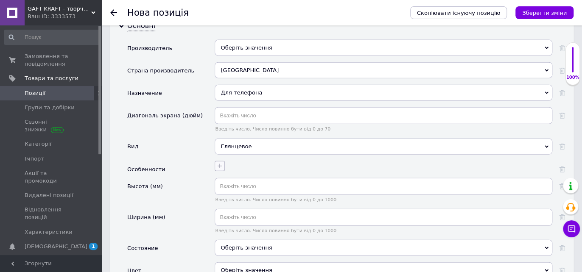
click at [221, 163] on icon "button" at bounding box center [219, 166] width 7 height 7
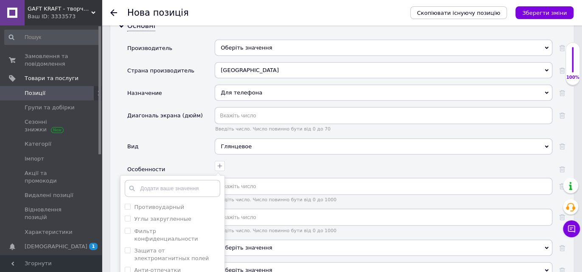
click at [173, 139] on div "Вид" at bounding box center [170, 150] width 87 height 22
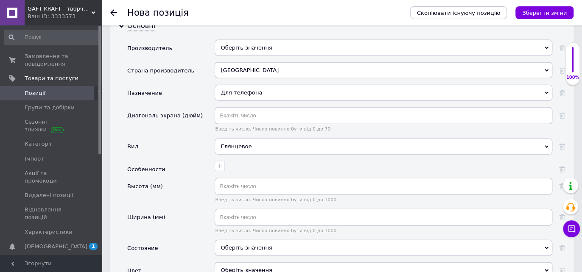
click at [245, 240] on div "Оберіть значення" at bounding box center [383, 248] width 337 height 16
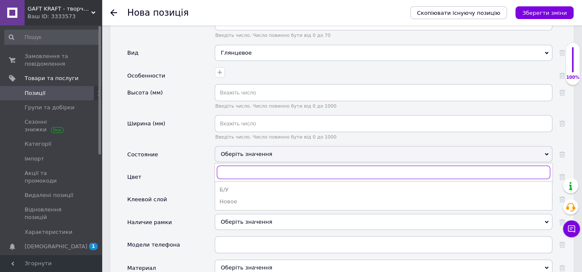
scroll to position [1040, 0]
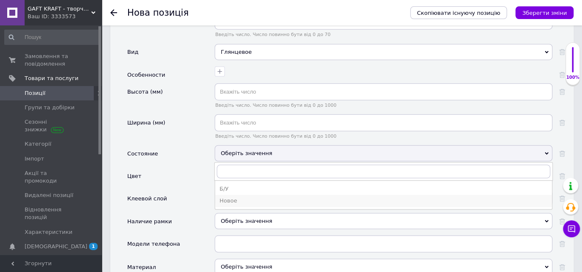
click at [245, 197] on div "Новое" at bounding box center [383, 201] width 328 height 8
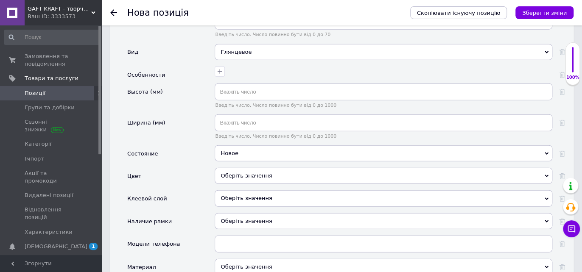
click at [250, 168] on div "Оберіть значення" at bounding box center [383, 176] width 337 height 16
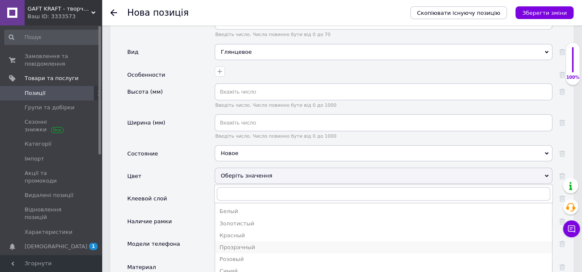
click at [265, 244] on div "Прозрачный" at bounding box center [383, 248] width 328 height 8
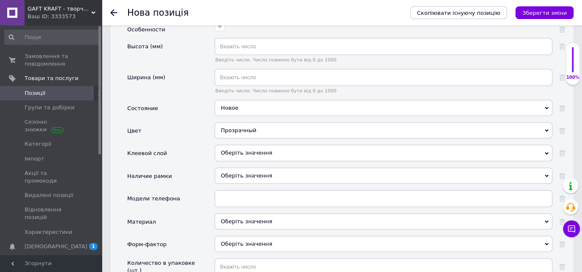
scroll to position [1087, 0]
click at [245, 144] on div "Оберіть значення" at bounding box center [383, 152] width 337 height 16
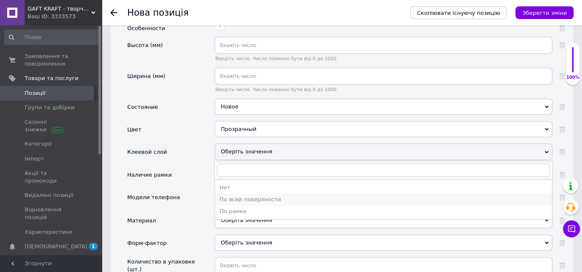
click at [252, 196] on div "По всей поверхности" at bounding box center [383, 200] width 328 height 8
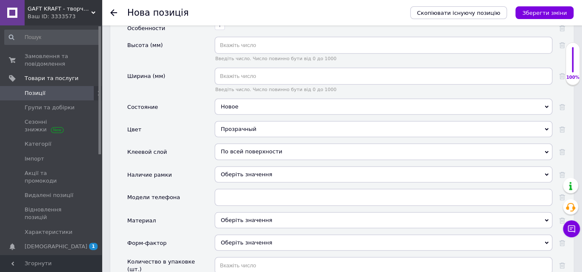
click at [244, 171] on span "Оберіть значення" at bounding box center [245, 174] width 51 height 6
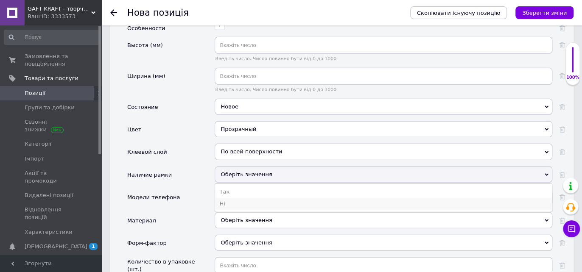
click at [237, 198] on li "Ні" at bounding box center [383, 204] width 337 height 12
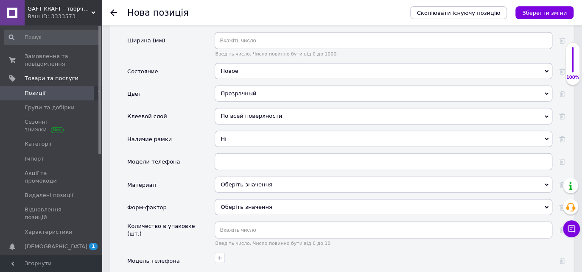
scroll to position [1134, 0]
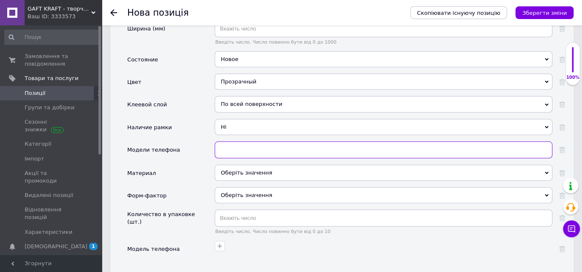
click at [234, 142] on input "text" at bounding box center [383, 150] width 337 height 17
type input "iPhone"
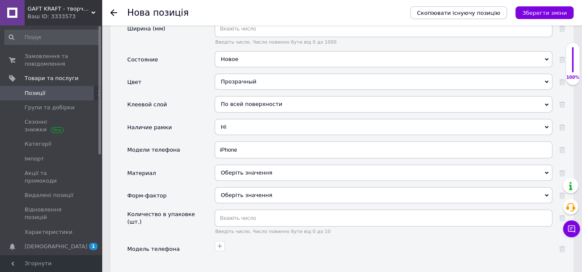
click at [234, 165] on div "Оберіть значення" at bounding box center [383, 173] width 337 height 16
click at [196, 165] on div "Материал" at bounding box center [170, 176] width 87 height 22
click at [233, 187] on div "Оберіть значення" at bounding box center [383, 195] width 337 height 16
click at [184, 165] on div "Материал" at bounding box center [170, 176] width 87 height 22
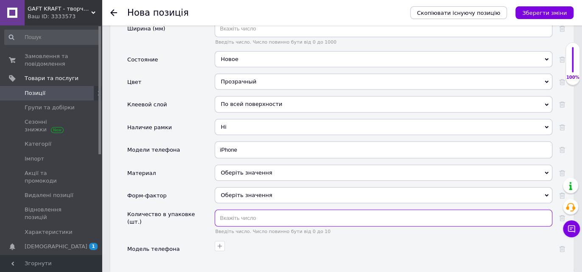
click at [229, 210] on input "text" at bounding box center [383, 218] width 337 height 17
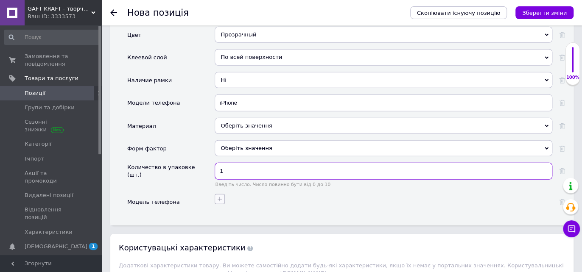
type input "1"
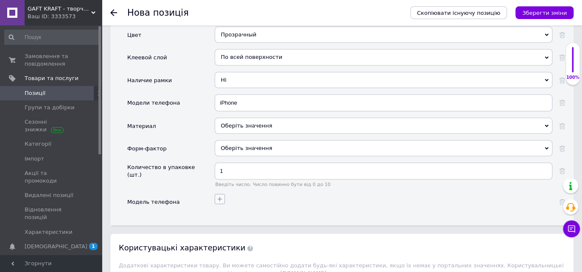
click at [221, 196] on icon "button" at bounding box center [219, 199] width 7 height 7
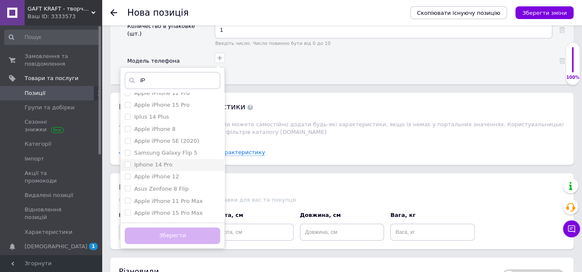
scroll to position [752, 0]
type input "iP"
click at [161, 212] on label "Apple iPhone 11" at bounding box center [156, 215] width 45 height 6
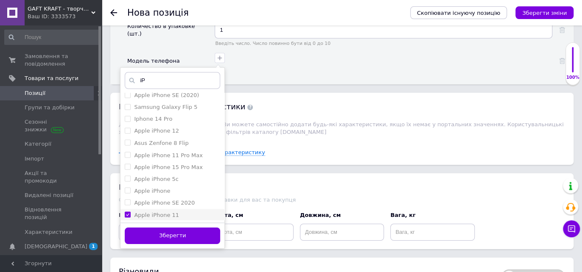
checkbox 11 "true"
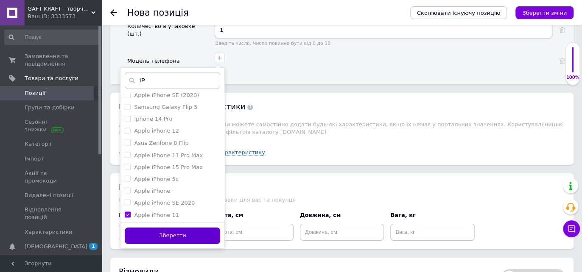
click at [191, 228] on button "Зберегти" at bounding box center [172, 236] width 95 height 17
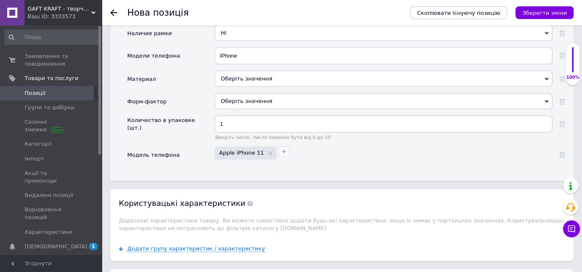
scroll to position [1182, 0]
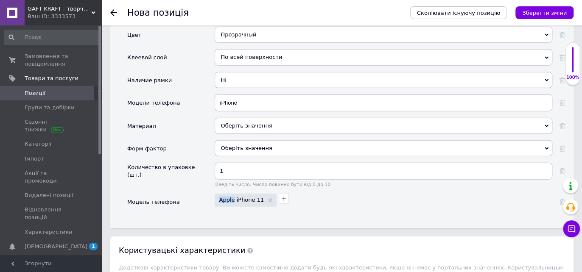
drag, startPoint x: 232, startPoint y: 183, endPoint x: 218, endPoint y: 182, distance: 14.0
click at [218, 194] on div "Apple iPhone 11" at bounding box center [246, 200] width 62 height 13
copy span "Apple"
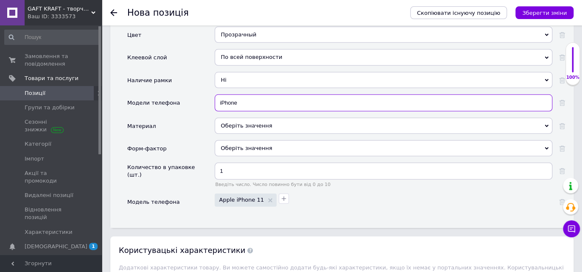
click at [218, 95] on input "iPhone" at bounding box center [383, 103] width 337 height 17
paste input "Apple"
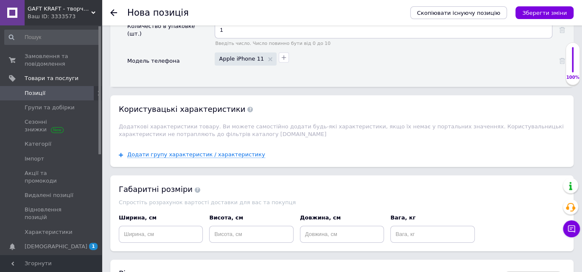
scroll to position [1370, 0]
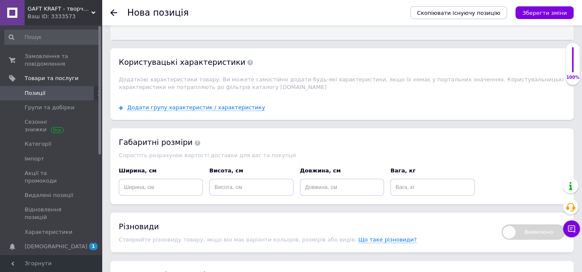
type input "Apple iPhone"
click at [148, 179] on input at bounding box center [161, 187] width 84 height 17
type input "15"
click at [252, 179] on input at bounding box center [251, 187] width 84 height 17
type input "10"
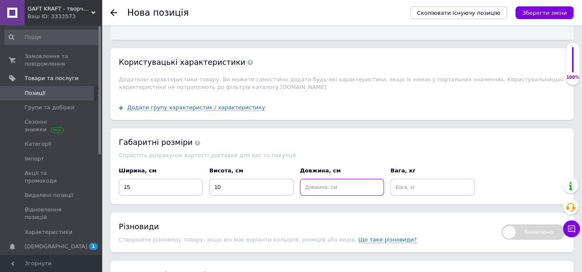
click at [340, 179] on input at bounding box center [342, 187] width 84 height 17
type input "2"
click at [424, 179] on input at bounding box center [432, 187] width 84 height 17
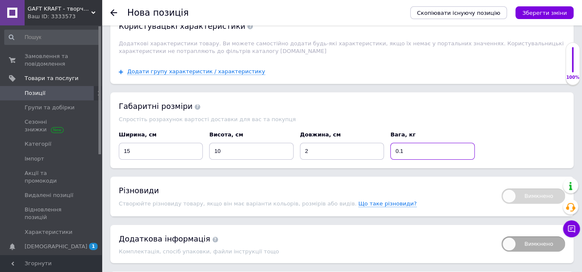
scroll to position [1496, 0]
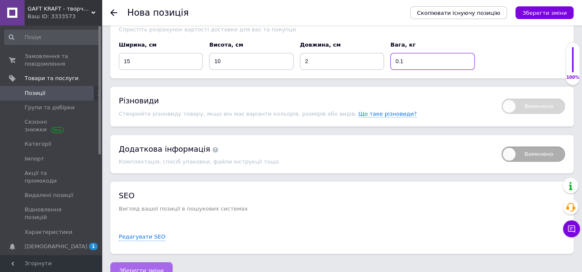
type input "0.1"
click at [132, 268] on span "Зберегти зміни" at bounding box center [141, 271] width 45 height 6
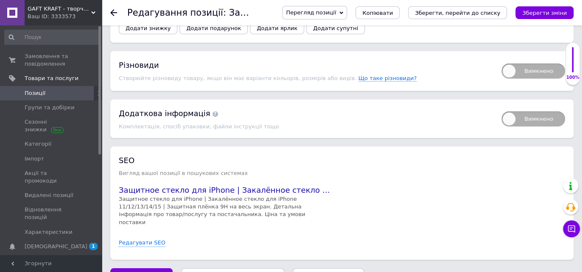
scroll to position [1177, 0]
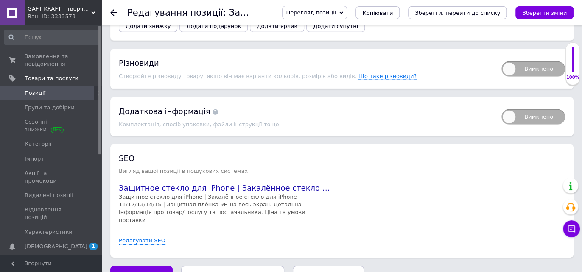
click at [537, 61] on span "Вимкнено" at bounding box center [533, 68] width 64 height 15
click at [501, 56] on input "Вимкнено" at bounding box center [499, 59] width 6 height 6
checkbox input "true"
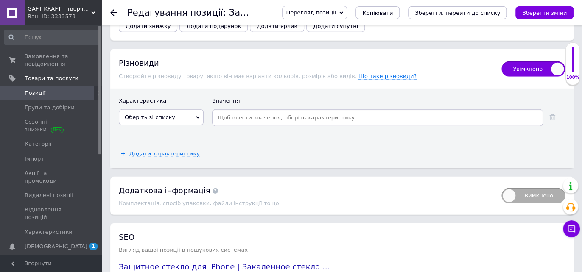
click at [195, 109] on span "Оберіть зі списку" at bounding box center [161, 117] width 85 height 16
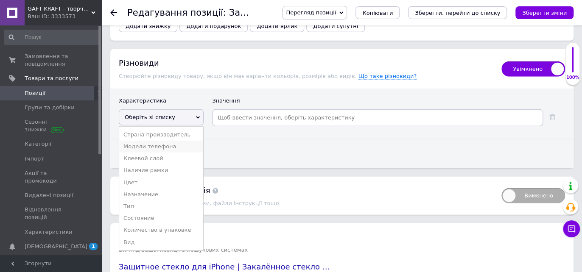
click at [147, 141] on li "Модели телефона" at bounding box center [161, 147] width 84 height 12
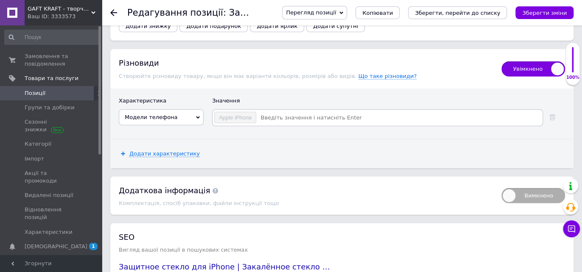
click at [267, 111] on input at bounding box center [398, 117] width 284 height 13
drag, startPoint x: 219, startPoint y: 102, endPoint x: 252, endPoint y: 103, distance: 33.1
click at [252, 112] on div "Apple iPhone" at bounding box center [235, 117] width 42 height 11
copy span "Apple iPhone"
click at [264, 111] on input at bounding box center [398, 117] width 284 height 13
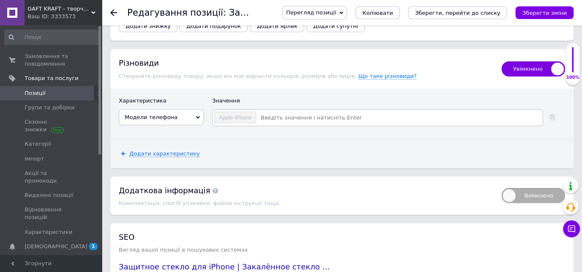
paste input "Apple iPhone"
type input "Apple iPhone 11"
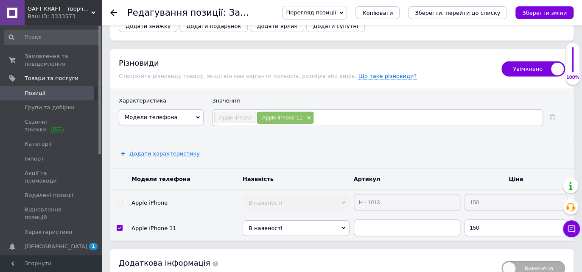
paste input "Apple iPhone"
type input "Apple iPhone 12"
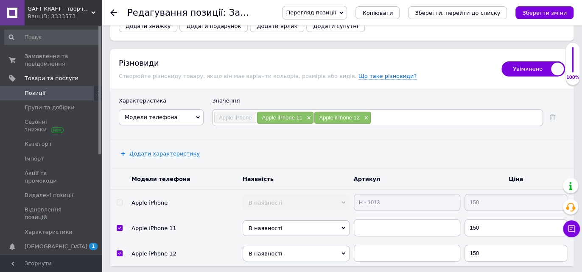
paste input "Apple iPhone"
type input "Apple iPhone 13"
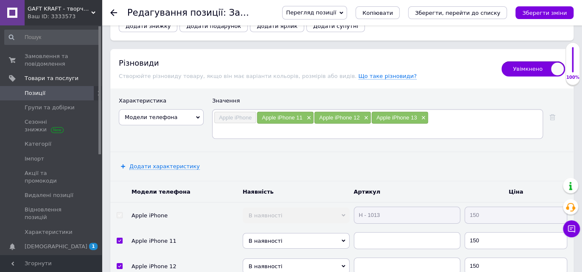
paste input "Apple iPhone"
type input "Apple iPhone 13 Pro"
paste input "Apple iPhone"
type input "Apple iPhone 13 Pro Max"
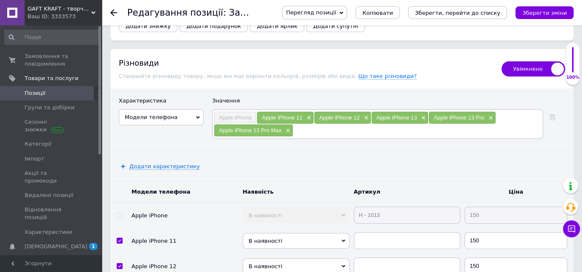
paste input "Apple iPhone"
type input "Apple iPhone 14"
paste input "Apple iPhone"
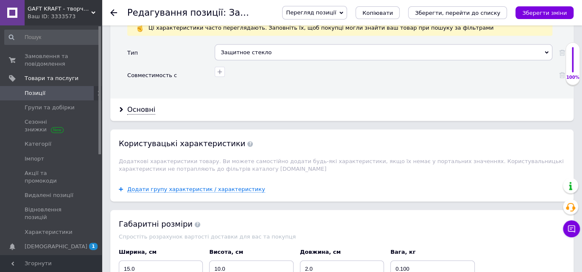
scroll to position [801, 0]
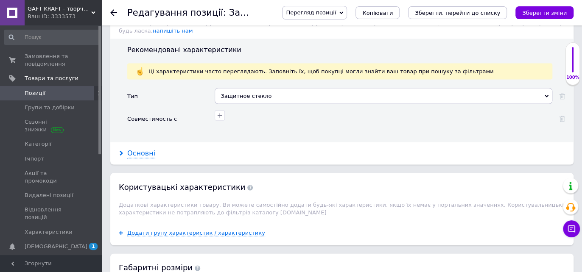
type input "Apple iPhone 14 Plus"
click at [139, 149] on div "Основні" at bounding box center [141, 154] width 28 height 10
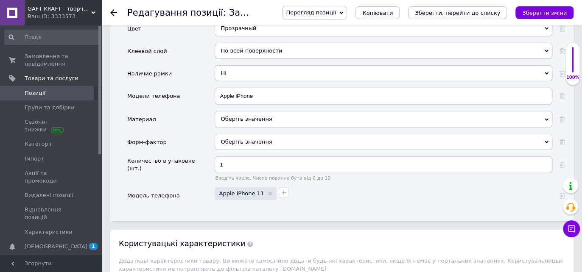
scroll to position [1177, 0]
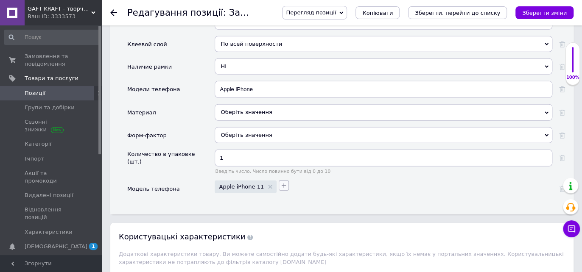
click at [282, 184] on icon "button" at bounding box center [284, 186] width 5 height 5
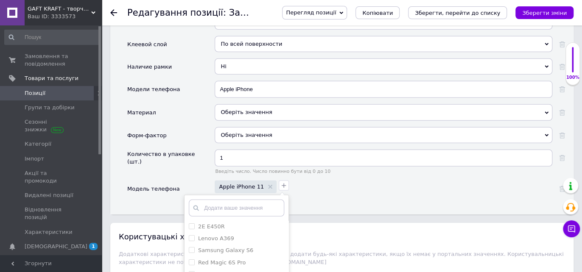
type input "Apple iPhone"
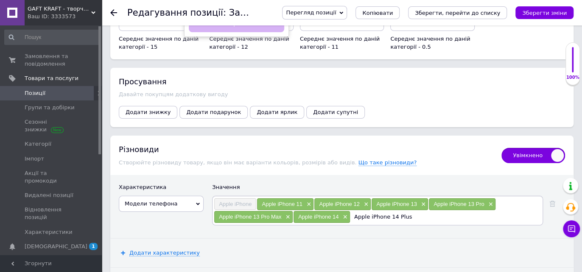
scroll to position [1513, 0]
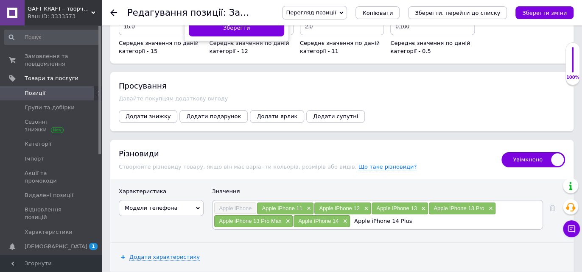
checkbox Plus "false"
type input "Apple iPhone"
click at [412, 215] on input "Apple iPhone 14 Plus" at bounding box center [445, 221] width 191 height 13
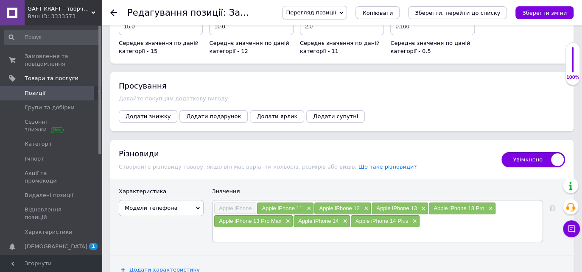
paste input "Apple iPhone"
type input "Apple iPhone 14 Pro"
paste input "Apple iPhone"
type input "Apple iPhone 15"
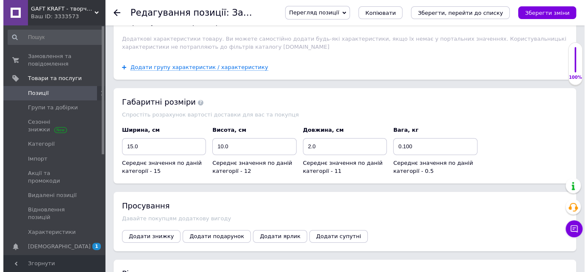
scroll to position [1412, 0]
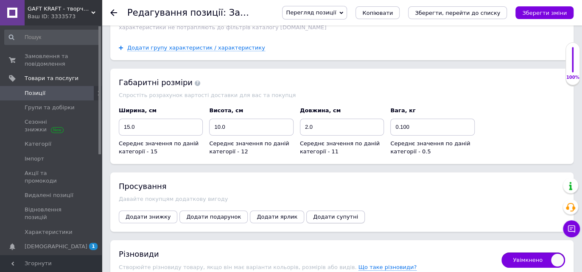
click at [318, 214] on span "Додати супутні" at bounding box center [335, 217] width 45 height 6
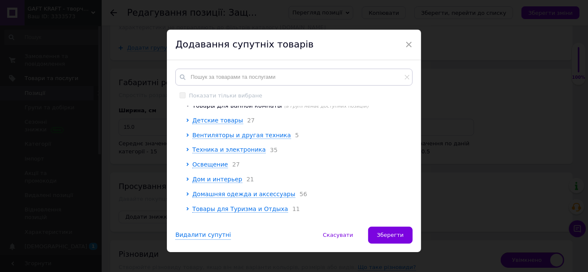
scroll to position [141, 0]
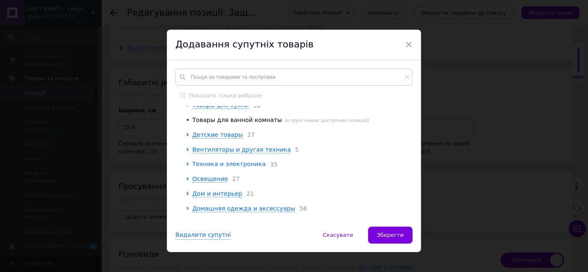
click at [237, 161] on span "Техника и электроника" at bounding box center [228, 164] width 73 height 7
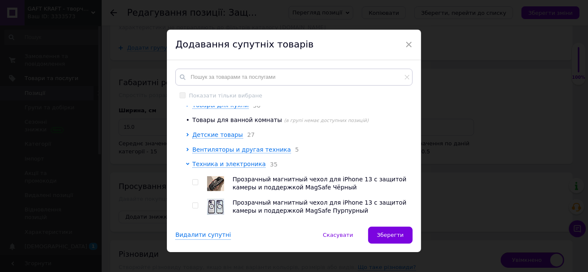
click at [193, 180] on input "checkbox" at bounding box center [195, 183] width 6 height 6
checkbox input "true"
click at [194, 203] on input "checkbox" at bounding box center [195, 206] width 6 height 6
checkbox input "true"
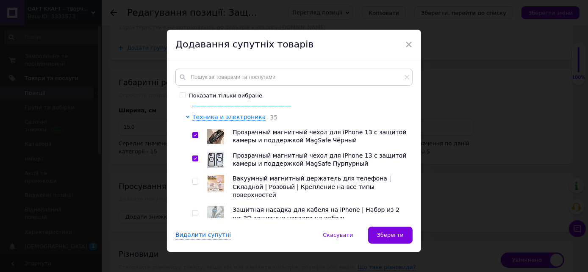
click at [193, 179] on input "checkbox" at bounding box center [195, 182] width 6 height 6
checkbox input "true"
click at [193, 211] on input "checkbox" at bounding box center [195, 214] width 6 height 6
checkbox input "true"
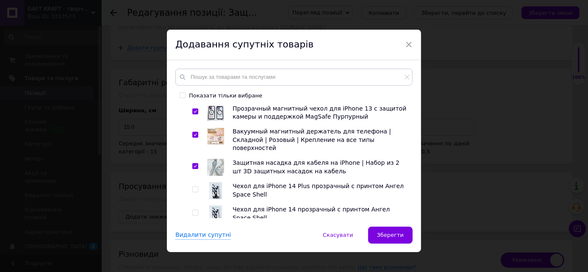
click at [194, 187] on input "checkbox" at bounding box center [195, 190] width 6 height 6
checkbox input "true"
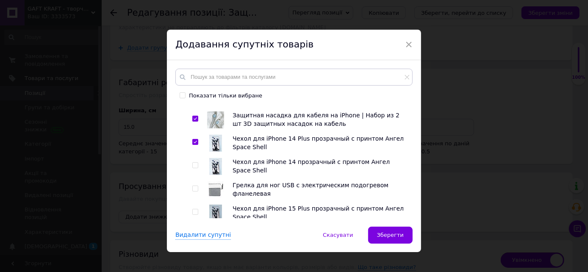
click at [196, 186] on input "checkbox" at bounding box center [195, 189] width 6 height 6
checkbox input "true"
click at [194, 209] on input "checkbox" at bounding box center [195, 212] width 6 height 6
checkbox input "true"
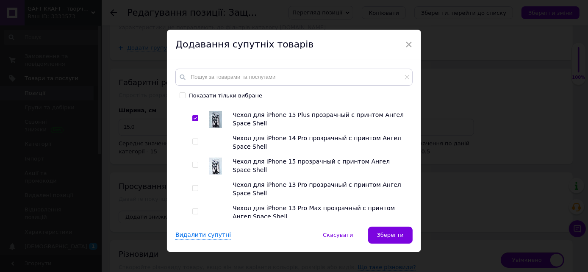
scroll to position [424, 0]
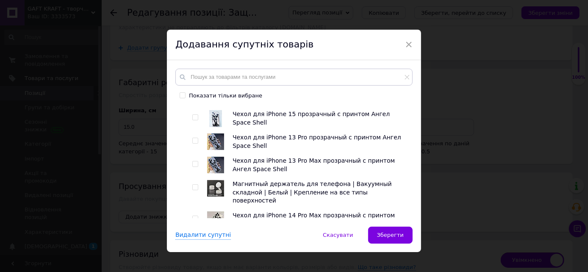
click at [193, 138] on input "checkbox" at bounding box center [195, 141] width 6 height 6
checkbox input "true"
click at [195, 185] on input "checkbox" at bounding box center [195, 188] width 6 height 6
checkbox input "true"
click at [195, 216] on input "checkbox" at bounding box center [195, 219] width 6 height 6
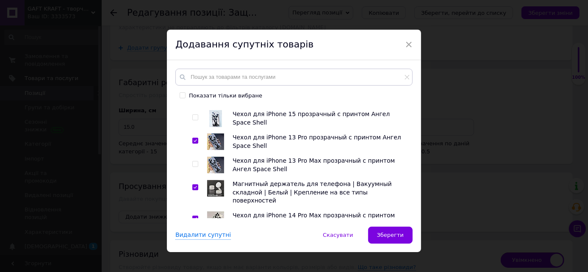
checkbox input "true"
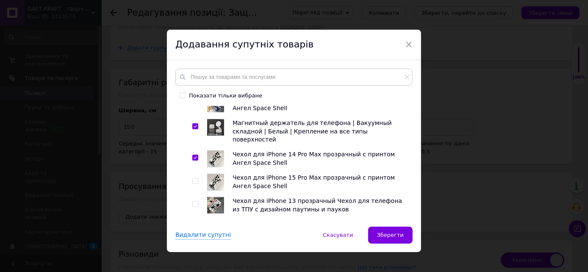
scroll to position [518, 0]
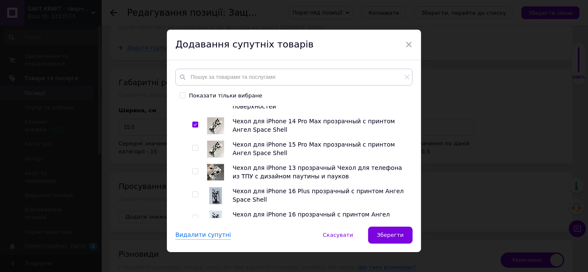
click at [196, 169] on input "checkbox" at bounding box center [195, 172] width 6 height 6
checkbox input "true"
click at [194, 145] on input "checkbox" at bounding box center [195, 148] width 6 height 6
checkbox input "true"
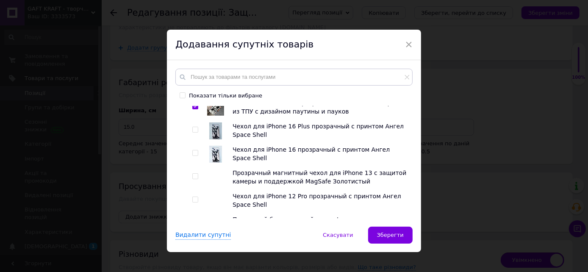
scroll to position [612, 0]
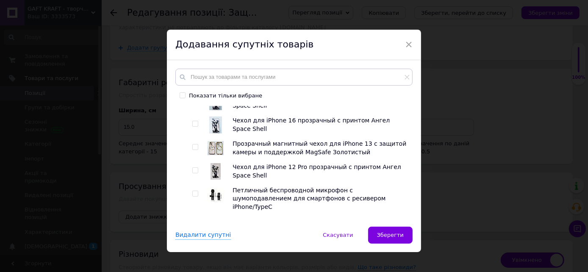
click at [194, 145] on input "checkbox" at bounding box center [195, 148] width 6 height 6
checkbox input "true"
click at [194, 191] on input "checkbox" at bounding box center [195, 194] width 6 height 6
checkbox input "true"
click at [192, 222] on input "checkbox" at bounding box center [195, 225] width 6 height 6
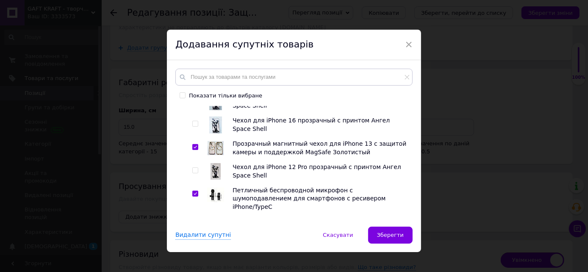
checkbox input "true"
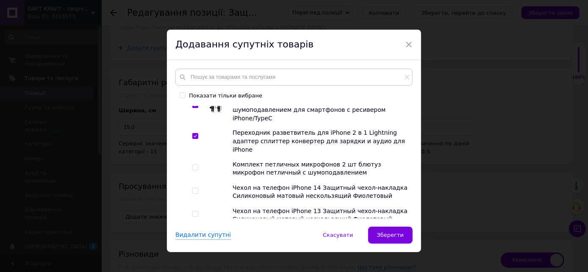
scroll to position [706, 0]
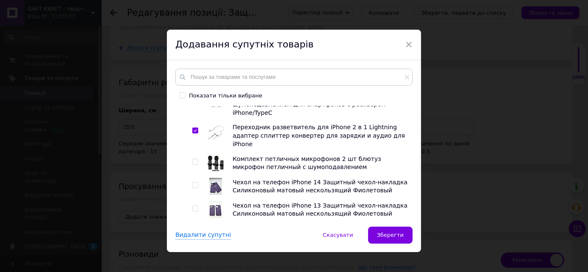
click at [194, 183] on input "checkbox" at bounding box center [195, 186] width 6 height 6
checkbox input "true"
click at [194, 229] on input "checkbox" at bounding box center [195, 232] width 6 height 6
checkbox input "true"
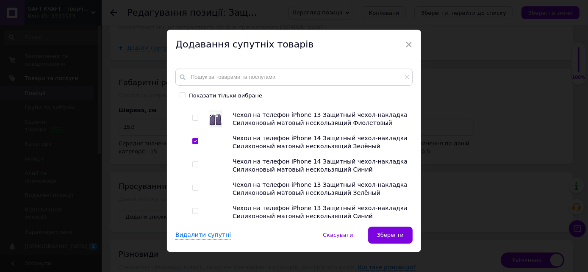
scroll to position [801, 0]
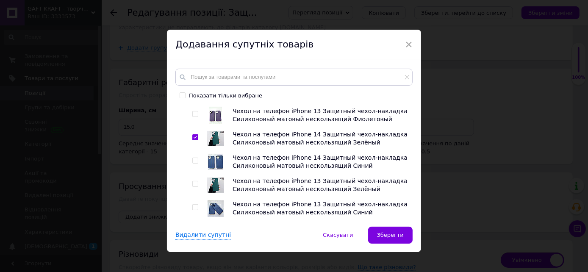
click at [196, 205] on input "checkbox" at bounding box center [195, 208] width 6 height 6
checkbox input "true"
click at [194, 228] on input "checkbox" at bounding box center [195, 231] width 6 height 6
checkbox input "true"
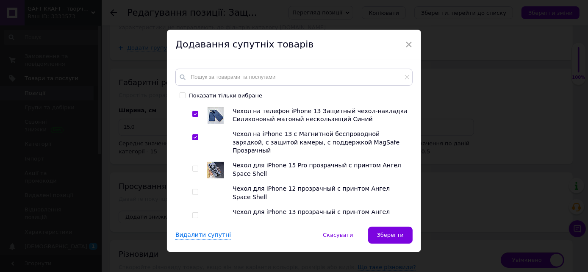
scroll to position [895, 0]
click at [194, 236] on input "checkbox" at bounding box center [195, 239] width 6 height 6
checkbox input "true"
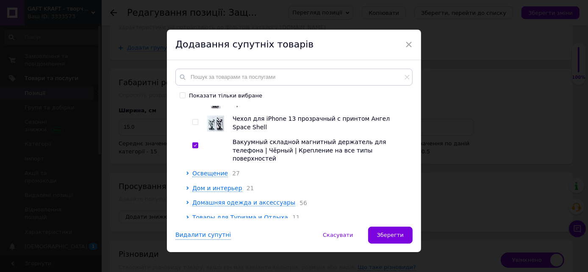
scroll to position [989, 0]
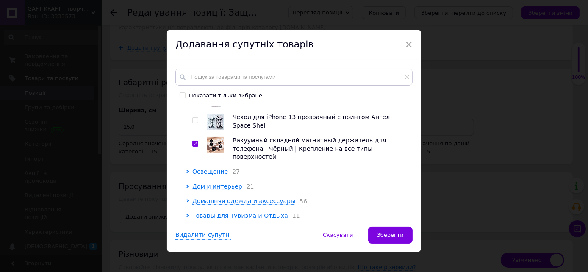
click at [209, 168] on span "Освещение" at bounding box center [210, 171] width 36 height 7
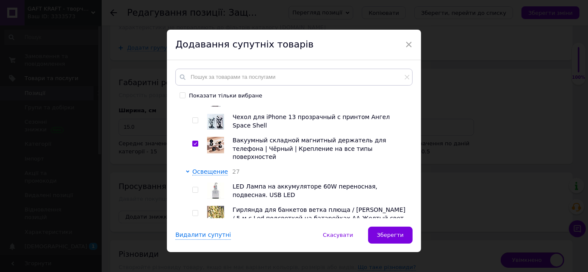
click at [195, 211] on input "checkbox" at bounding box center [195, 214] width 6 height 6
checkbox input "true"
click at [193, 234] on input "checkbox" at bounding box center [195, 237] width 6 height 6
checkbox input "true"
click at [194, 257] on input "checkbox" at bounding box center [195, 260] width 6 height 6
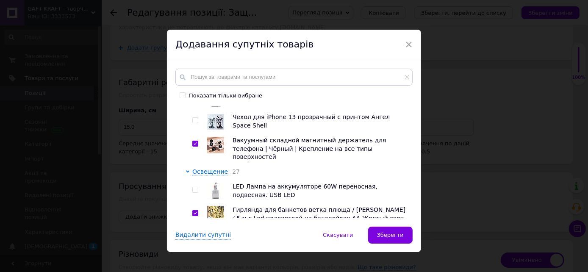
checkbox input "true"
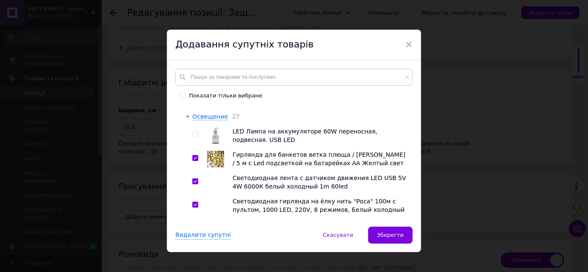
scroll to position [1083, 0]
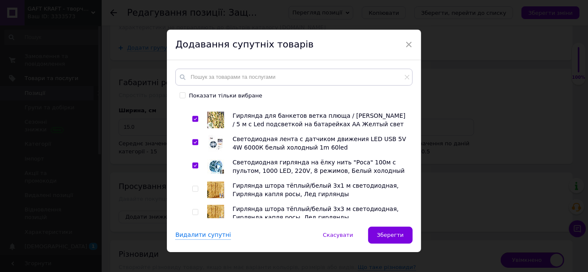
click at [195, 187] on input "checkbox" at bounding box center [195, 190] width 6 height 6
checkbox input "true"
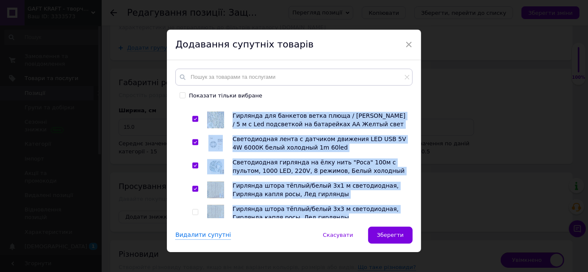
drag, startPoint x: 191, startPoint y: 177, endPoint x: 203, endPoint y: 177, distance: 12.7
drag, startPoint x: 193, startPoint y: 179, endPoint x: 199, endPoint y: 176, distance: 6.5
click at [194, 233] on input "checkbox" at bounding box center [195, 236] width 6 height 6
checkbox input "true"
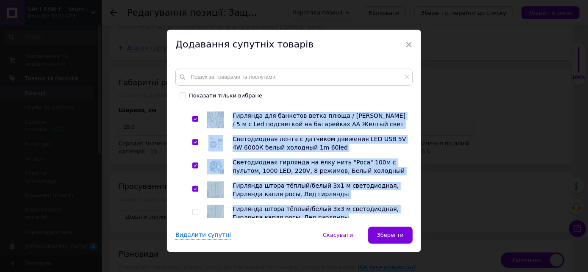
scroll to position [1177, 0]
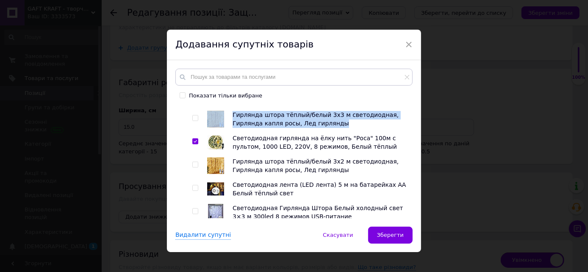
click at [193, 209] on input "checkbox" at bounding box center [195, 212] width 6 height 6
checkbox input "true"
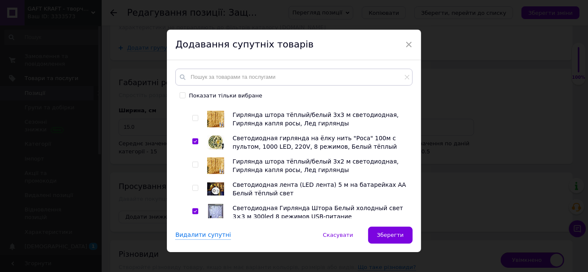
drag, startPoint x: 194, startPoint y: 201, endPoint x: 206, endPoint y: 193, distance: 13.8
click at [195, 256] on input "checkbox" at bounding box center [195, 259] width 6 height 6
checkbox input "true"
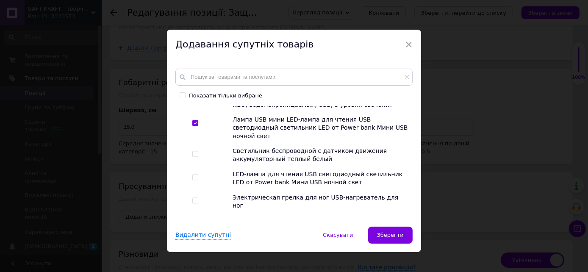
scroll to position [1319, 0]
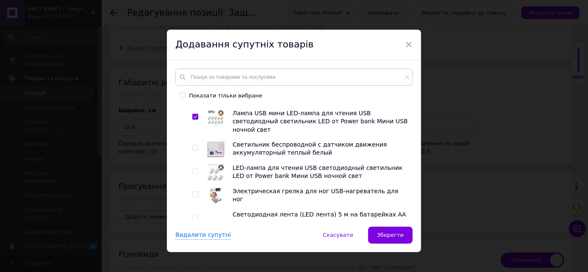
click at [195, 215] on input "checkbox" at bounding box center [195, 218] width 6 height 6
checkbox input "true"
drag, startPoint x: 193, startPoint y: 174, endPoint x: 194, endPoint y: 187, distance: 13.2
click at [192, 238] on input "checkbox" at bounding box center [195, 241] width 6 height 6
checkbox input "true"
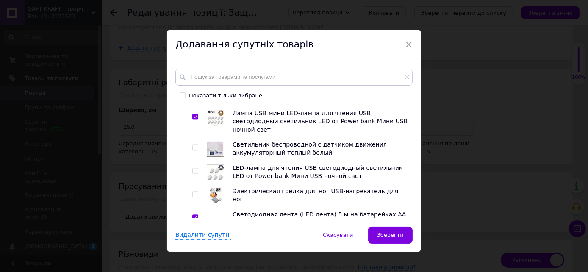
click at [195, 270] on input "checkbox" at bounding box center [195, 273] width 6 height 6
checkbox input "true"
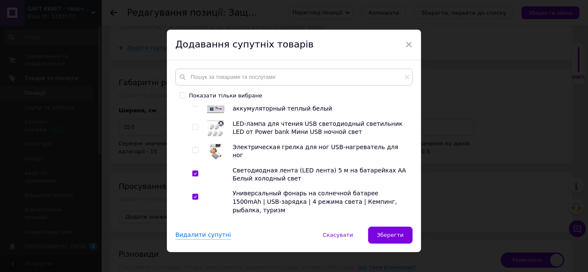
scroll to position [1413, 0]
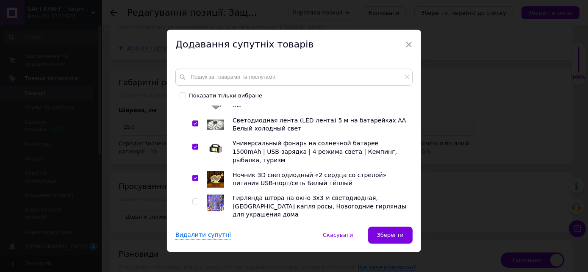
drag, startPoint x: 196, startPoint y: 126, endPoint x: 193, endPoint y: 136, distance: 10.2
click at [195, 199] on input "checkbox" at bounding box center [195, 202] width 6 height 6
checkbox input "true"
click at [192, 230] on input "checkbox" at bounding box center [195, 233] width 6 height 6
checkbox input "true"
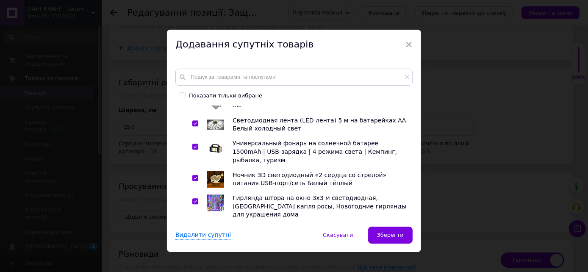
click at [194, 254] on input "checkbox" at bounding box center [195, 257] width 6 height 6
checkbox input "true"
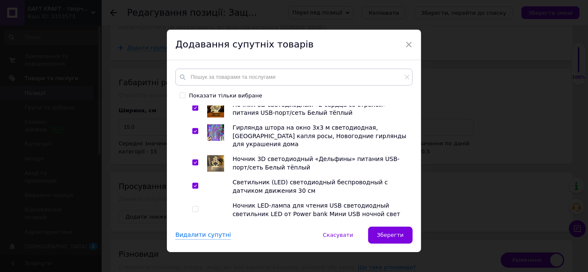
scroll to position [1507, 0]
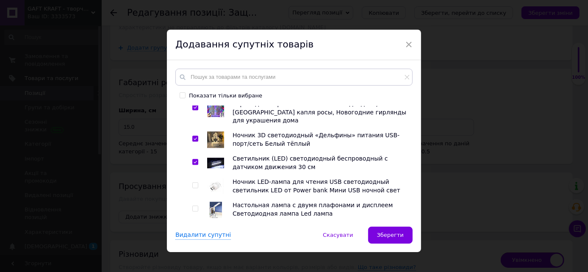
click at [194, 206] on input "checkbox" at bounding box center [195, 209] width 6 height 6
checkbox input "true"
click at [194, 229] on input "checkbox" at bounding box center [195, 232] width 6 height 6
checkbox input "true"
click at [193, 253] on input "checkbox" at bounding box center [195, 256] width 6 height 6
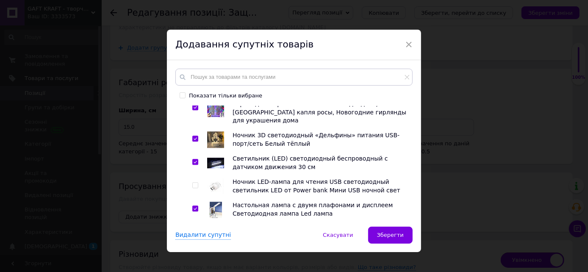
checkbox input "true"
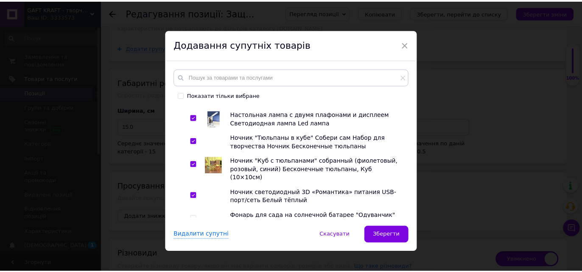
scroll to position [1602, 0]
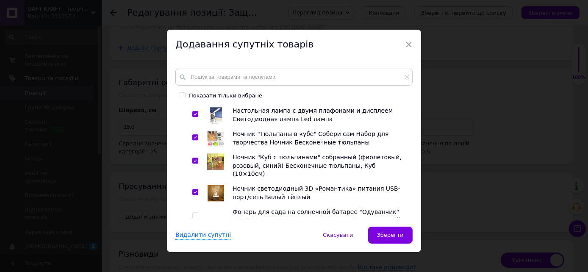
click at [194, 213] on input "checkbox" at bounding box center [195, 216] width 6 height 6
checkbox input "true"
click at [390, 231] on button "Зберегти" at bounding box center [390, 235] width 45 height 17
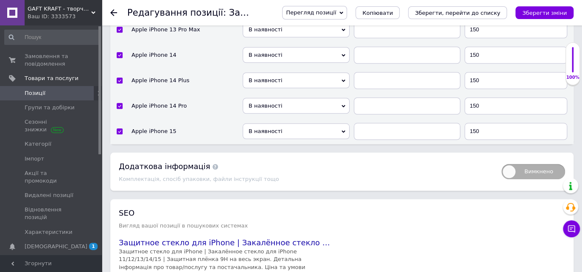
scroll to position [1930, 0]
click at [534, 13] on icon "Зберегти зміни" at bounding box center [544, 13] width 45 height 6
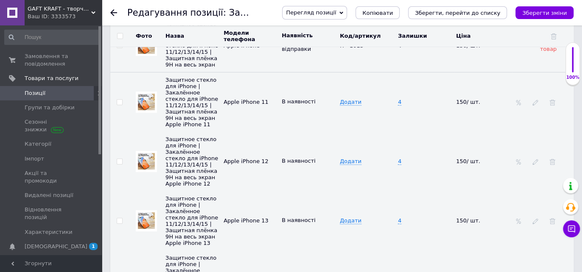
scroll to position [1742, 0]
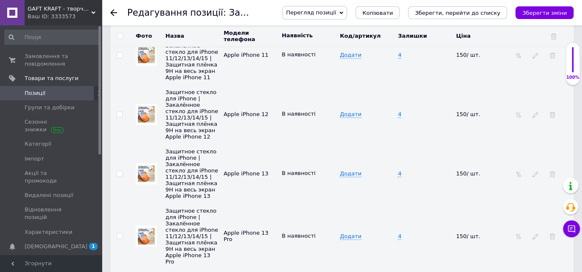
click at [401, 158] on td "4" at bounding box center [425, 173] width 58 height 59
type input "7"
click at [403, 170] on td "7" at bounding box center [425, 173] width 58 height 59
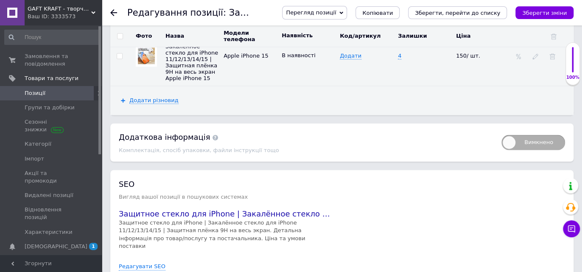
scroll to position [2244, 0]
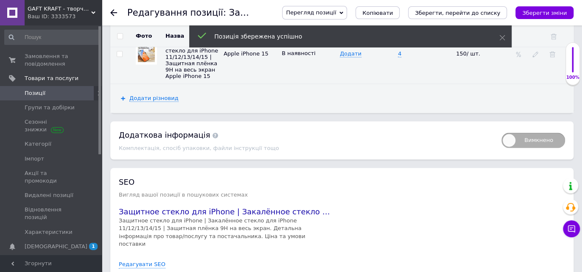
click at [112, 8] on div at bounding box center [118, 12] width 17 height 25
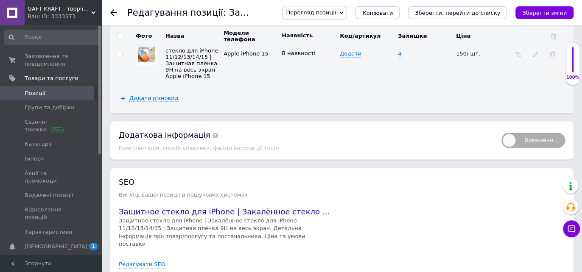
click at [113, 12] on icon at bounding box center [113, 12] width 7 height 7
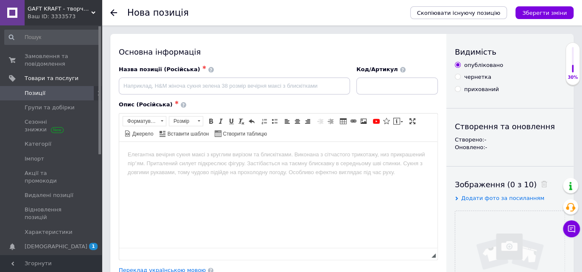
click at [114, 11] on icon at bounding box center [113, 12] width 7 height 7
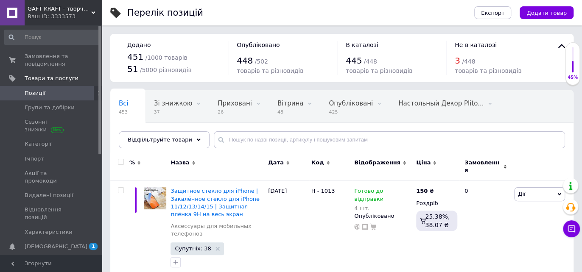
scroll to position [47, 0]
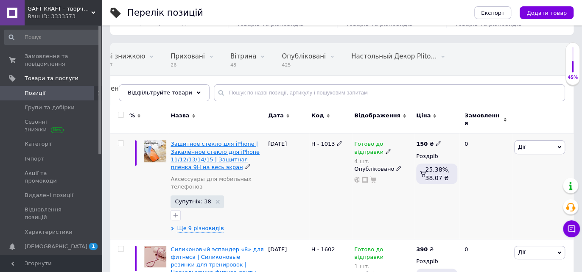
click at [187, 141] on span "Защитное стекло для iPhone | Закалённое стекло для iPhone 11/12/13/14/15 | Защи…" at bounding box center [214, 156] width 89 height 30
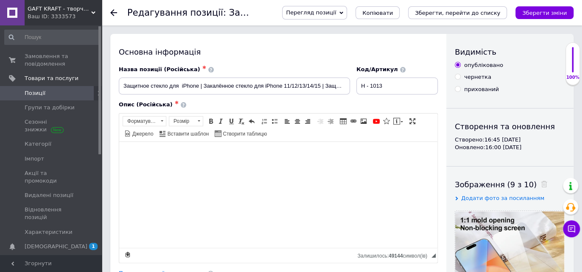
click at [114, 11] on icon at bounding box center [113, 12] width 7 height 7
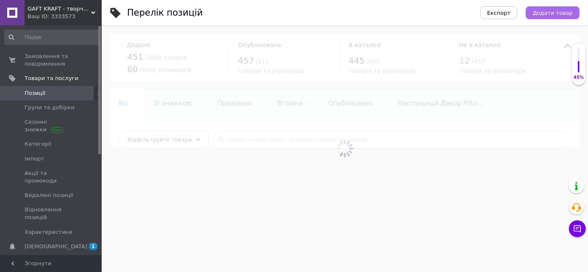
click at [548, 12] on span "Додати товар" at bounding box center [553, 13] width 40 height 6
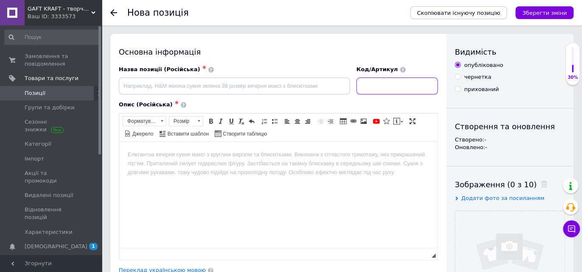
click at [371, 89] on input at bounding box center [396, 86] width 81 height 17
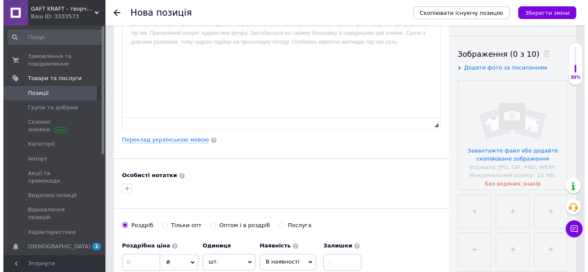
scroll to position [188, 0]
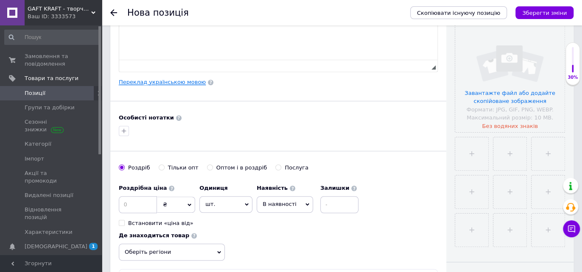
type input "Н - 1007"
click at [162, 81] on link "Переклад українською мовою" at bounding box center [162, 82] width 87 height 7
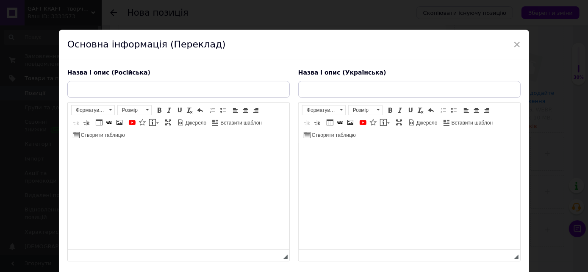
scroll to position [0, 0]
click at [123, 148] on html at bounding box center [178, 156] width 222 height 26
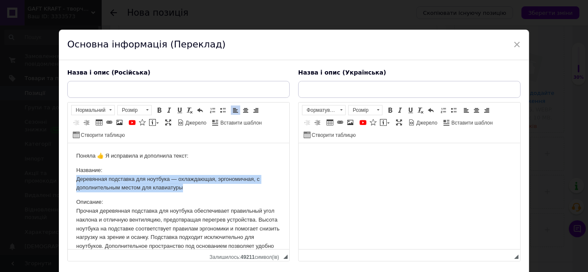
drag, startPoint x: 73, startPoint y: 176, endPoint x: 189, endPoint y: 187, distance: 116.2
click at [189, 187] on html "Поняла 👍 Я исправила и дополнила текст: Название: Деревянная подставка для ноут…" at bounding box center [178, 221] width 222 height 157
copy p "Деревянная подставка для ноутбука — охлаждающая, эргономичная, с дополнительным…"
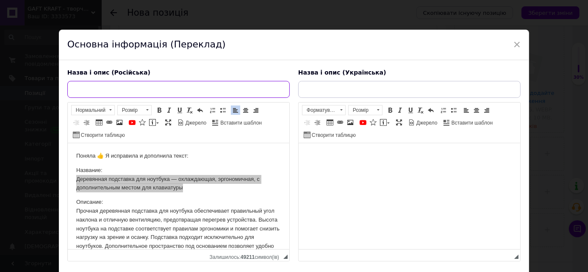
click at [103, 86] on input "text" at bounding box center [178, 89] width 223 height 17
paste input "Деревянная подставка для ноутбука — охлаждающая, эргономичная, с дополнительным…"
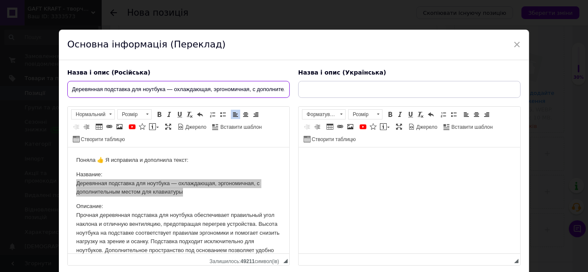
drag, startPoint x: 115, startPoint y: 86, endPoint x: 73, endPoint y: 85, distance: 42.4
click at [66, 86] on div "Назва і опис (Російська) Деревянная подставка для ноутбука — охлаждающая, эргон…" at bounding box center [178, 167] width 231 height 206
click at [70, 89] on input "Деревянная подставка для ноутбука — охлаждающая, эргономичная, с дополнительным…" at bounding box center [178, 89] width 223 height 17
drag, startPoint x: 104, startPoint y: 88, endPoint x: 165, endPoint y: 90, distance: 61.1
click at [165, 90] on input "Деревянная подставка для ноутбука — охлаждающая, эргономичная, с дополнительным…" at bounding box center [178, 89] width 223 height 17
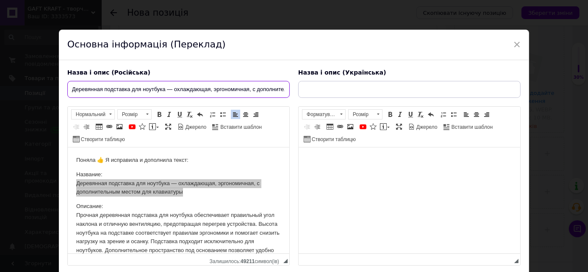
click at [71, 86] on input "Деревянная подставка для ноутбука — охлаждающая, эргономичная, с дополнительным…" at bounding box center [178, 89] width 223 height 17
paste input "подставка"
drag, startPoint x: 200, startPoint y: 89, endPoint x: 192, endPoint y: 89, distance: 8.1
click at [192, 89] on input "подставкаДеревянная подставка для ноутбука — охлаждающая, эргономичная, с допол…" at bounding box center [178, 89] width 223 height 17
drag, startPoint x: 231, startPoint y: 89, endPoint x: 269, endPoint y: 87, distance: 37.8
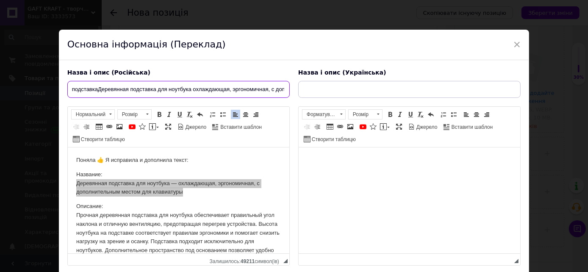
click at [269, 87] on input "подставкаДеревянная подставка для ноутбука охлаждающая, эргономичная, с дополни…" at bounding box center [178, 89] width 223 height 17
click at [231, 89] on input "подставкаДеревянная подставка для ноутбука охлаждающая, с дополнительным местом…" at bounding box center [178, 89] width 223 height 17
click at [234, 87] on input "подставкаДеревянная подставка для ноутбука охлаждающая, с дополнительным местом…" at bounding box center [178, 89] width 223 height 17
click at [232, 87] on input "подставкаДеревянная подставка для ноутбука охлаждающая, с дополнительным местом…" at bounding box center [178, 89] width 223 height 17
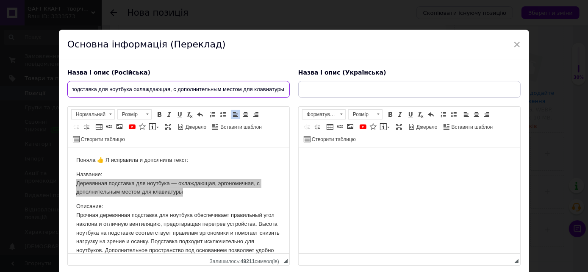
drag, startPoint x: 273, startPoint y: 92, endPoint x: 288, endPoint y: 92, distance: 15.7
click at [288, 92] on input "подставкаДеревянная подставка для ноутбука охлаждающая, с дополнительным местом…" at bounding box center [178, 89] width 223 height 17
drag, startPoint x: 121, startPoint y: 86, endPoint x: 61, endPoint y: 83, distance: 59.9
click at [61, 83] on div "Назва і опис (Російська) подставкаДеревянная подставка для ноутбука охлаждающая…" at bounding box center [294, 170] width 471 height 221
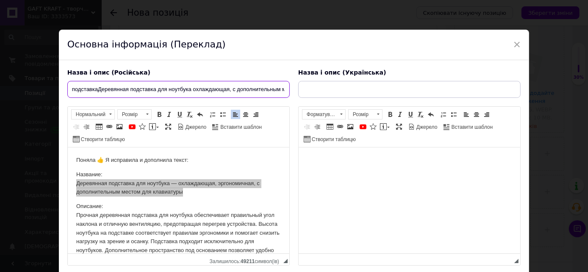
click at [98, 88] on input "подставкаДеревянная подставка для ноутбука охлаждающая, с дополнительным местом…" at bounding box center [178, 89] width 223 height 17
click at [73, 87] on input "подставкаДеревянная подставка для ноутбука охлаждающая, с дополнительным местом…" at bounding box center [178, 89] width 223 height 17
click at [75, 87] on input "подставкаДеревянная подставка для ноутбука охлаждающая, с дополнительным местом…" at bounding box center [178, 89] width 223 height 17
click at [83, 73] on span "Назва і опис (Російська)" at bounding box center [108, 72] width 83 height 7
click at [77, 85] on input "П одставкаДеревянная подставка для ноутбука охлаждающая, с дополнительным место…" at bounding box center [178, 89] width 223 height 17
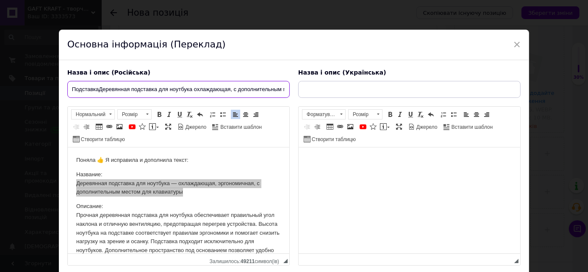
click at [100, 89] on input "ПодставкаДеревянная подставка для ноутбука охлаждающая, с дополнительным местом…" at bounding box center [178, 89] width 223 height 17
drag, startPoint x: 160, startPoint y: 89, endPoint x: 192, endPoint y: 92, distance: 31.9
click at [192, 92] on input "Подставка Деревянная подставка для ноутбука охлаждающая, с дополнительным место…" at bounding box center [178, 89] width 223 height 17
click at [99, 88] on input "Подставка Деревянная подставка для ноутбука охлаждающая, с дополнительным место…" at bounding box center [178, 89] width 223 height 17
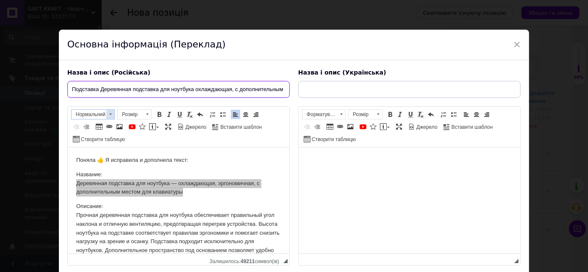
paste input "ля ноутбука"
drag, startPoint x: 72, startPoint y: 87, endPoint x: 298, endPoint y: 92, distance: 226.0
click at [298, 92] on div "Назва і опис (Російська) Подставка для ноутбука | Деревянная подставка для ноут…" at bounding box center [294, 167] width 462 height 206
type input "Подставка для ноутбука | Деревянная подставка для ноутбука охлаждающая, с допол…"
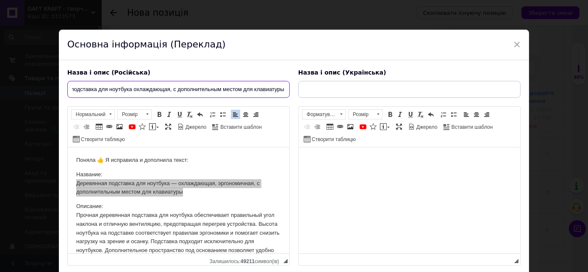
scroll to position [0, 0]
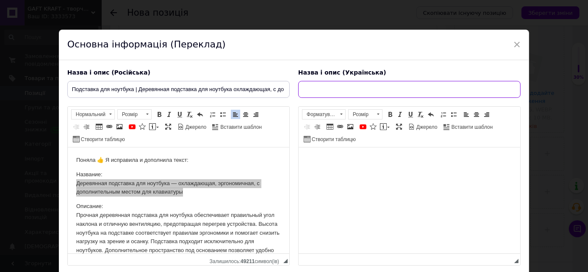
click at [348, 89] on input "text" at bounding box center [409, 89] width 223 height 17
paste input "Підставка для ноутбука | Дерев'яна підставка для ноутбука охолоджуюча, з додатк…"
type input "Підставка для ноутбука | Дерев'яна підставка для ноутбука охолоджуюча, з додатк…"
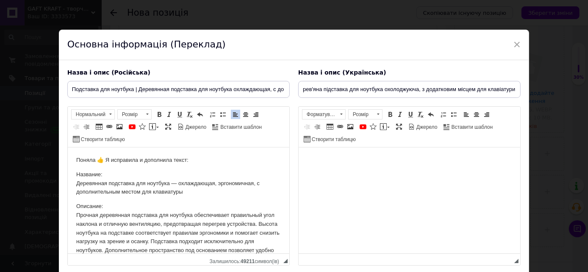
scroll to position [0, 0]
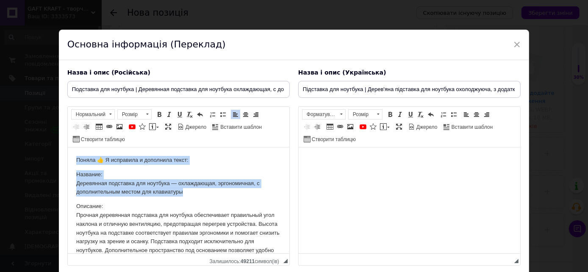
drag, startPoint x: 73, startPoint y: 156, endPoint x: 204, endPoint y: 196, distance: 137.2
click at [204, 196] on html "Поняла 👍 Я исправила и дополнила текст: Название: Деревянная подставка для ноут…" at bounding box center [178, 226] width 222 height 157
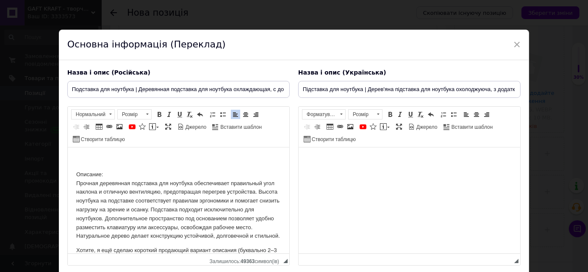
click at [76, 172] on p "Описание: Прочная деревянная подставка для ноутбука обеспечивает правильный уго…" at bounding box center [178, 205] width 205 height 70
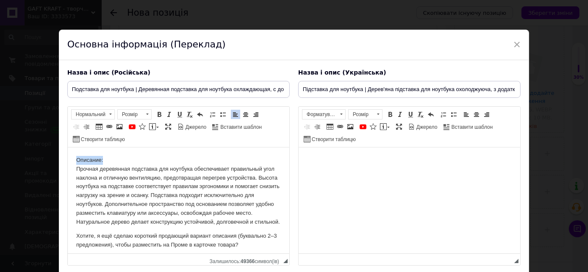
drag, startPoint x: 77, startPoint y: 160, endPoint x: 108, endPoint y: 160, distance: 30.5
click at [108, 160] on p "Описание: Прочная деревянная подставка для ноутбука обеспечивает правильный уго…" at bounding box center [178, 191] width 205 height 70
click at [159, 111] on span at bounding box center [159, 114] width 7 height 7
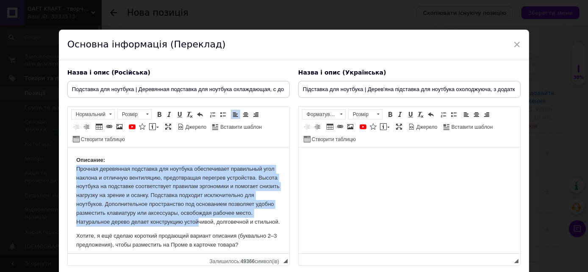
drag, startPoint x: 75, startPoint y: 172, endPoint x: 90, endPoint y: 232, distance: 62.1
click at [90, 232] on html "Описание: Прочная деревянная подставка для ноутбука обеспечивает правильный уго…" at bounding box center [178, 203] width 222 height 111
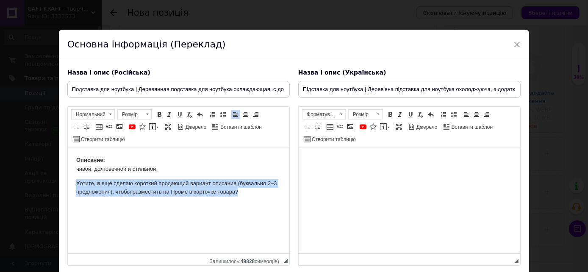
drag, startPoint x: 75, startPoint y: 181, endPoint x: 242, endPoint y: 195, distance: 167.2
click at [242, 195] on html "Описание: чивой, долговечной и стильной. Хотите, я ещё сделаю короткий продающи…" at bounding box center [178, 177] width 222 height 58
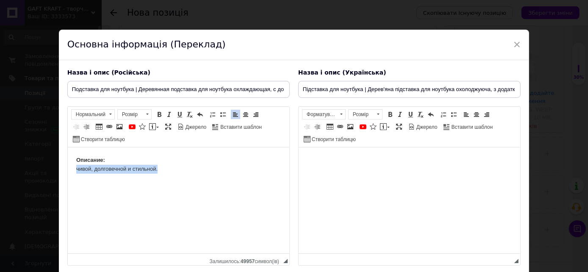
drag, startPoint x: 75, startPoint y: 165, endPoint x: 171, endPoint y: 171, distance: 96.4
click at [171, 171] on p "Описание: чивой, долговечной и стильной." at bounding box center [178, 165] width 205 height 18
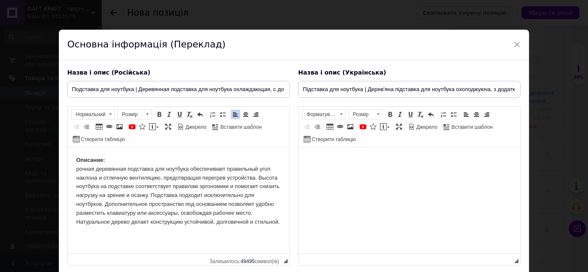
click at [75, 169] on html "Описание: рочная деревянная подставка для ноутбука обеспечивает правильный угол…" at bounding box center [178, 199] width 222 height 102
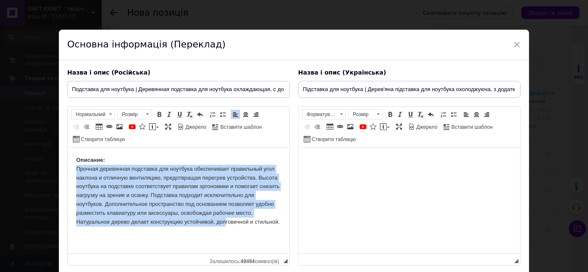
drag, startPoint x: 73, startPoint y: 168, endPoint x: 117, endPoint y: 229, distance: 75.2
click at [117, 229] on html "Описание: Прочная деревянная подставка для ноутбука обеспечивает правильный уго…" at bounding box center [178, 199] width 222 height 102
click at [220, 113] on span at bounding box center [223, 114] width 7 height 7
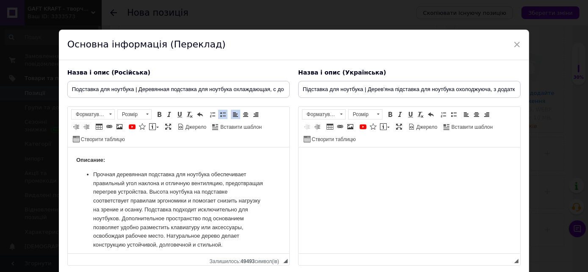
click at [129, 181] on li "Прочная деревянная подставка для ноутбука обеспечивает правильный угол наклона …" at bounding box center [178, 209] width 171 height 79
click at [188, 191] on li "Прочная деревянная подставка для ноутбука обеспечивает правильный угол наклона …" at bounding box center [178, 209] width 171 height 79
click at [248, 211] on li "Высота ноутбука на подставке соответствует правилам эргономики и помогает снизи…" at bounding box center [178, 228] width 171 height 62
click at [226, 220] on li "Подставка подходит исключительно для ноутбуков. Дополнительное пространство под…" at bounding box center [178, 237] width 171 height 44
click at [136, 243] on li "Дополнительное пространство под основанием позволяет удобно разместить клавиату…" at bounding box center [178, 240] width 171 height 35
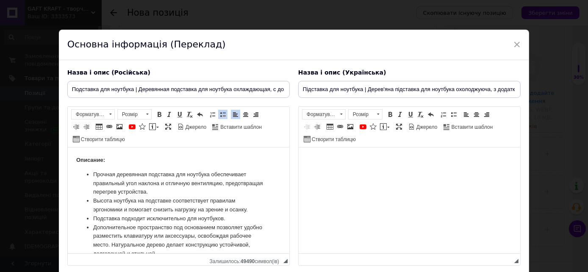
click at [133, 241] on li "Дополнительное пространство под основанием позволяет удобно разместить клавиату…" at bounding box center [178, 240] width 171 height 35
click at [133, 242] on li "Дополнительное пространство под основанием позволяет удобно разместить клавиату…" at bounding box center [178, 240] width 171 height 35
click at [134, 244] on li "Дополнительное пространство под основанием позволяет удобно разместить клавиату…" at bounding box center [178, 240] width 171 height 35
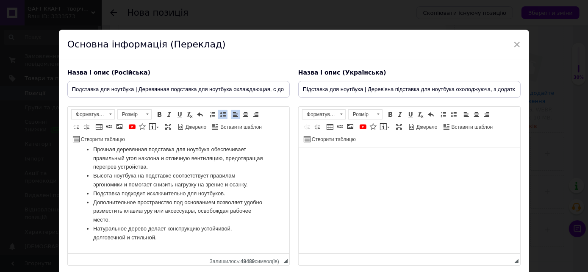
scroll to position [36, 0]
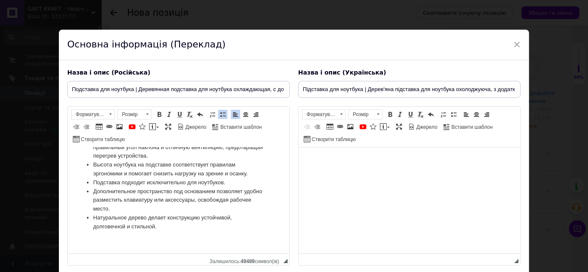
click at [159, 225] on li "Натуральное дерево делает конструкцию устойчивой, дол говечной и стильной." at bounding box center [178, 223] width 171 height 18
click at [221, 111] on span at bounding box center [223, 114] width 7 height 7
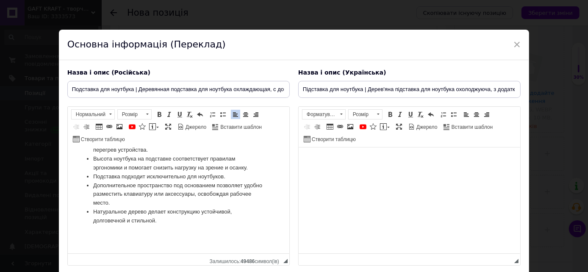
scroll to position [83, 0]
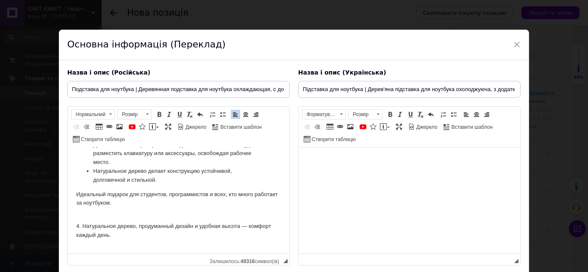
click at [79, 225] on p "4. Натуральное дерево, продуманный дизайн и удобная высота — комфорт каждый ден…" at bounding box center [178, 226] width 205 height 26
click at [77, 223] on p "Натуральное дерево, продуманный дизайн и удобная высота — комфорт каждый день." at bounding box center [178, 226] width 205 height 26
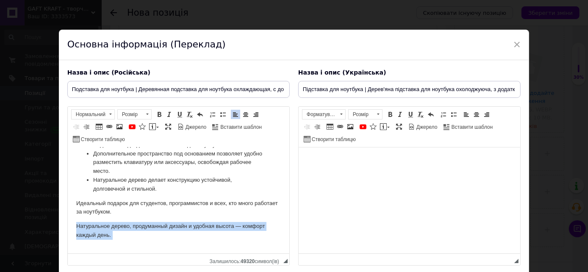
drag, startPoint x: 78, startPoint y: 224, endPoint x: 115, endPoint y: 240, distance: 40.3
click at [115, 240] on body "Описание: Прочная деревянная подставка для ноутбука обеспечивает правильный уго…" at bounding box center [178, 168] width 205 height 172
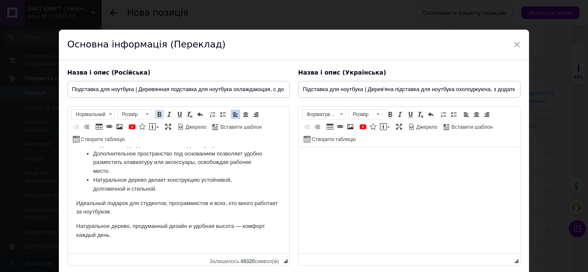
click at [158, 114] on span at bounding box center [159, 114] width 7 height 7
click at [171, 244] on body "Описание: Прочная деревянная подставка для ноутбука обеспечивает правильный уго…" at bounding box center [178, 168] width 205 height 172
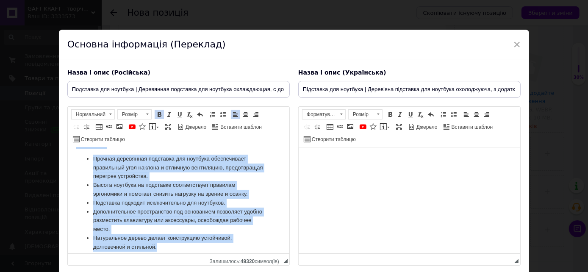
scroll to position [83, 0]
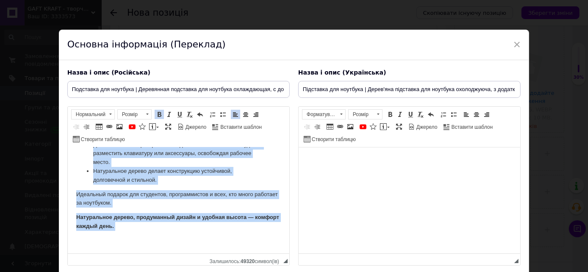
drag, startPoint x: 74, startPoint y: 158, endPoint x: 263, endPoint y: 405, distance: 310.6
click at [195, 254] on html "Описание: Прочная деревянная подставка для ноутбука обеспечивает правильный уго…" at bounding box center [178, 159] width 222 height 189
drag, startPoint x: 75, startPoint y: 159, endPoint x: 245, endPoint y: 408, distance: 301.8
click at [178, 254] on html "Описание: Прочная деревянная подставка для ноутбука обеспечивает правильный уго…" at bounding box center [178, 159] width 222 height 189
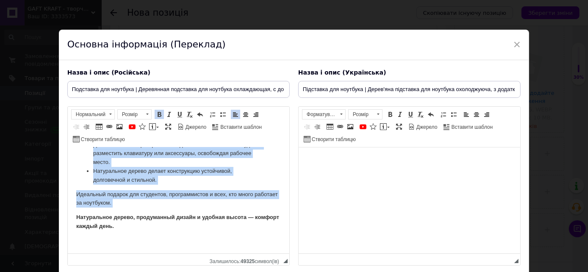
copy body "Loremips: Dolorsi ametconsec adipiscin eli seddoeiu temporincidi utlaboreet dol…"
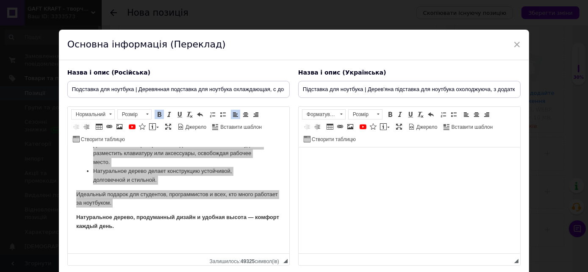
click at [318, 173] on html at bounding box center [409, 161] width 222 height 26
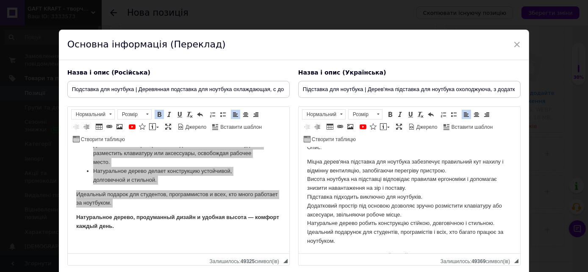
scroll to position [0, 0]
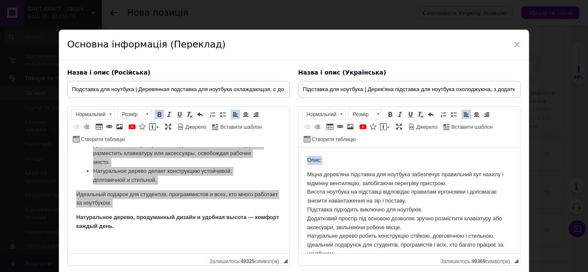
drag, startPoint x: 306, startPoint y: 158, endPoint x: 348, endPoint y: 152, distance: 42.4
click at [348, 152] on html "Опис: Міцна дерев'яна підставка для ноутбука забезпечує правильний кут нахилу і…" at bounding box center [409, 219] width 222 height 142
click at [388, 113] on span at bounding box center [390, 114] width 7 height 7
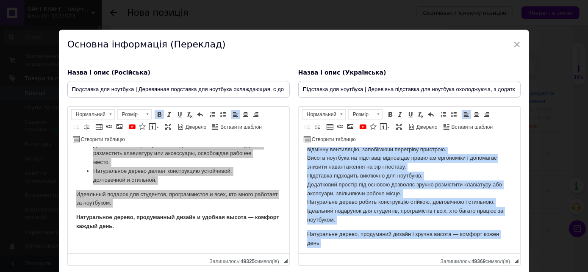
scroll to position [36, 0]
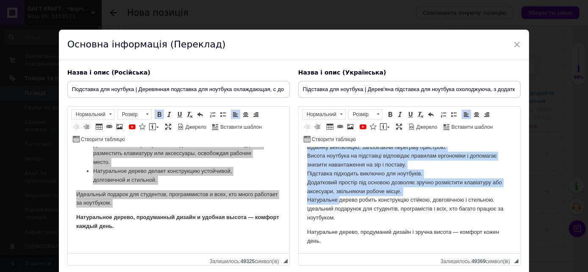
drag, startPoint x: 304, startPoint y: 173, endPoint x: 339, endPoint y: 201, distance: 43.8
click at [339, 201] on html "Опис: Міцна дерев'яна підставка для ноутбука забезпечує правильний кут нахилу і…" at bounding box center [409, 182] width 222 height 142
click at [451, 114] on span at bounding box center [454, 114] width 7 height 7
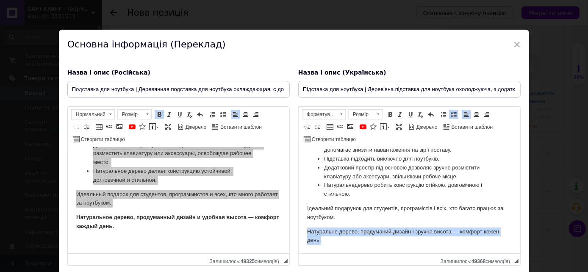
drag, startPoint x: 307, startPoint y: 233, endPoint x: 320, endPoint y: 244, distance: 17.5
click at [320, 244] on p "Натуральне дерево, продуманий дизайн і зручна висота — комфорт кожен день." at bounding box center [409, 237] width 205 height 18
click at [388, 112] on span at bounding box center [390, 114] width 7 height 7
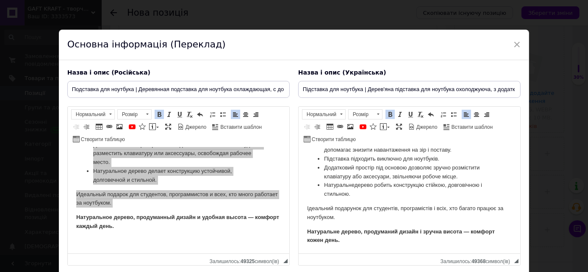
click at [369, 242] on p "Натуральне дерево, продуманий дизайн і зручна висота — комфорт кожен день." at bounding box center [409, 237] width 205 height 18
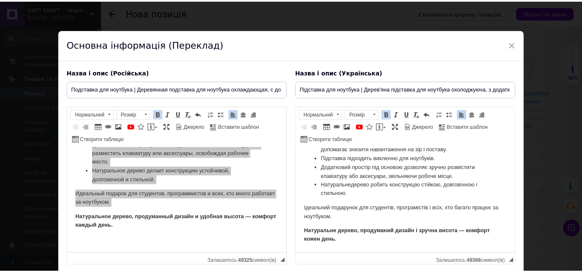
scroll to position [62, 0]
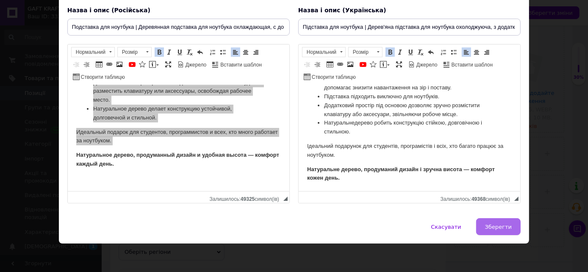
click at [493, 229] on span "Зберегти" at bounding box center [498, 227] width 27 height 6
type input "Подставка для ноутбука | Деревянная подставка для ноутбука охлаждающая, с допол…"
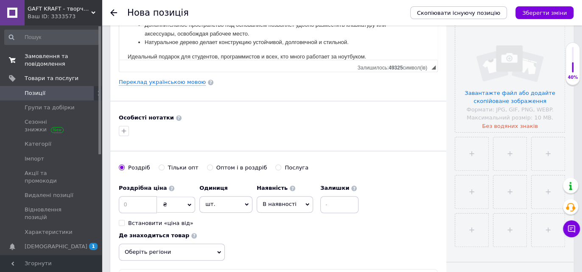
click at [47, 55] on span "Замовлення та повідомлення" at bounding box center [52, 60] width 54 height 15
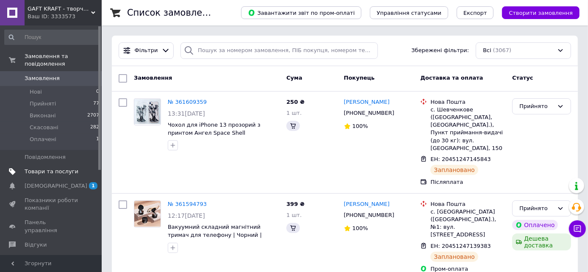
click at [45, 168] on span "Товари та послуги" at bounding box center [52, 172] width 54 height 8
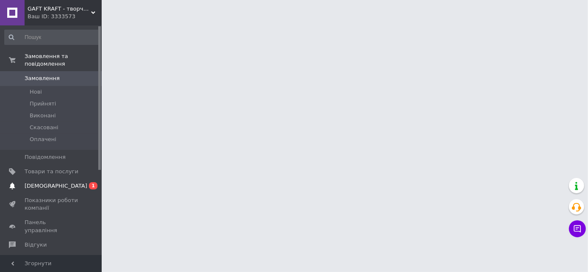
click at [53, 182] on span "[DEMOGRAPHIC_DATA]" at bounding box center [56, 186] width 63 height 8
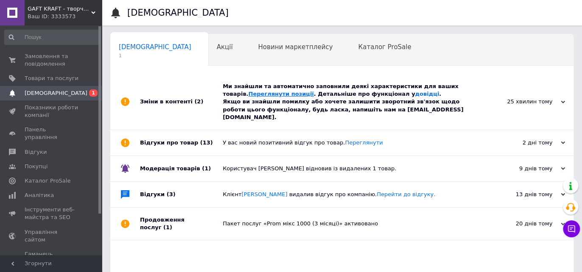
click at [270, 94] on link "Переглянути позиції" at bounding box center [280, 94] width 65 height 6
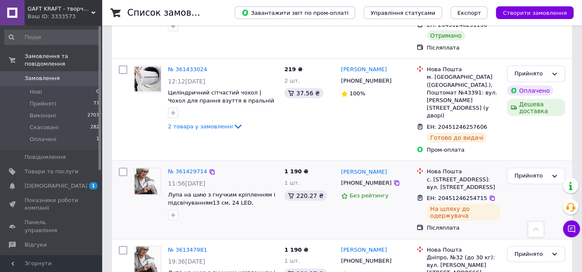
scroll to position [848, 0]
